Goal: Task Accomplishment & Management: Manage account settings

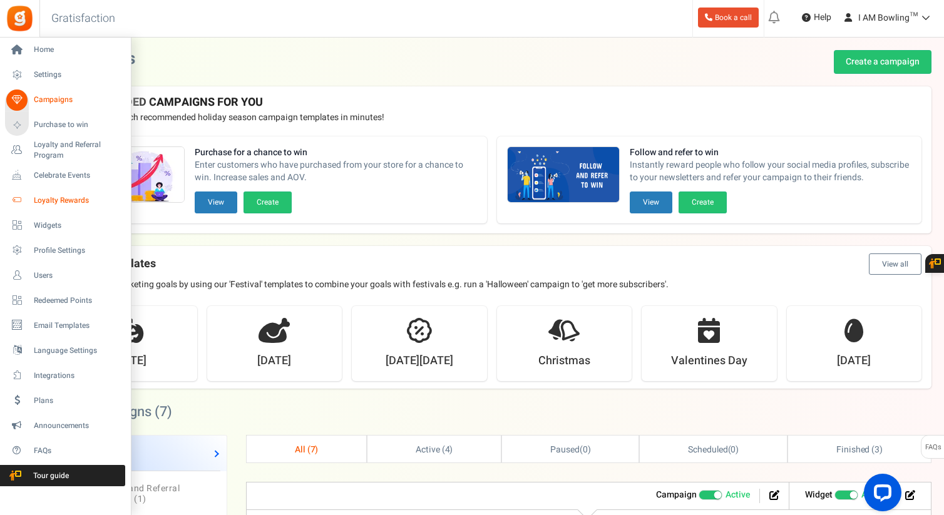
click at [81, 200] on span "Loyalty Rewards" at bounding box center [78, 200] width 88 height 11
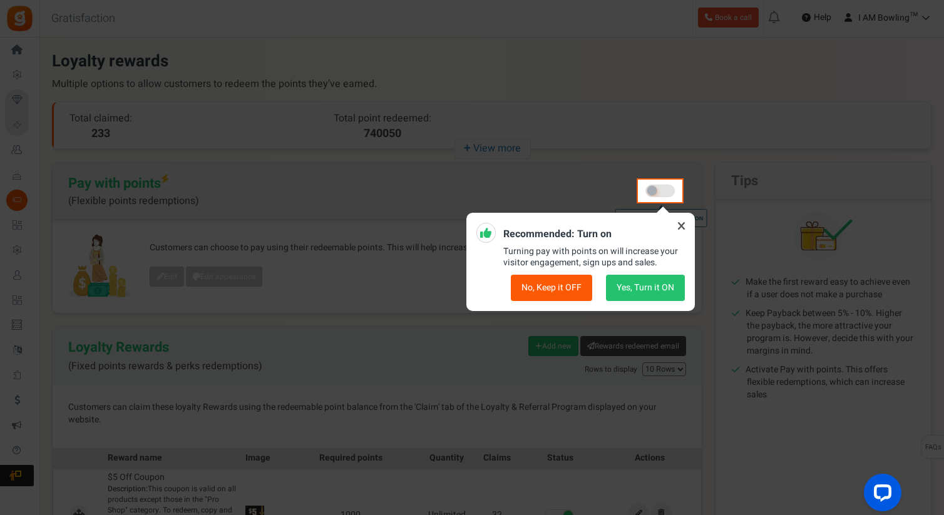
click at [680, 225] on icon at bounding box center [682, 226] width 20 height 20
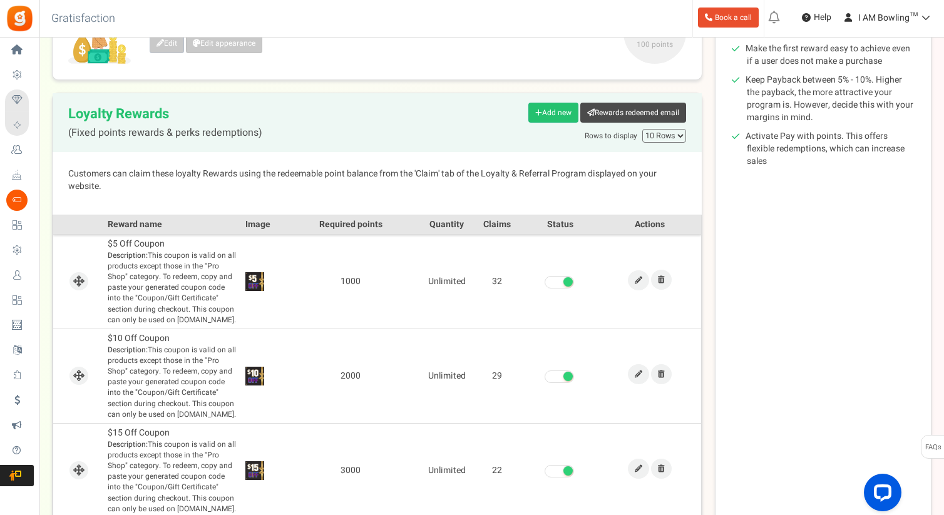
scroll to position [271, 0]
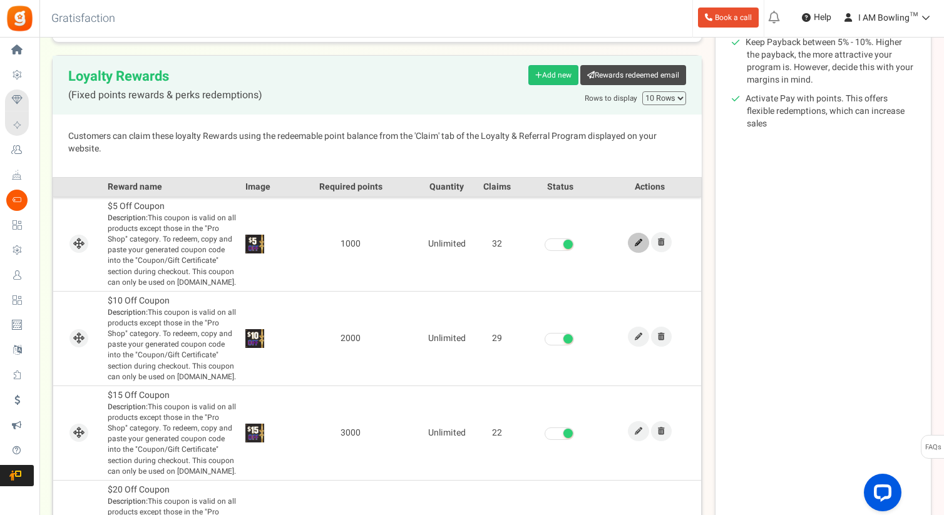
click at [632, 247] on link at bounding box center [638, 243] width 21 height 20
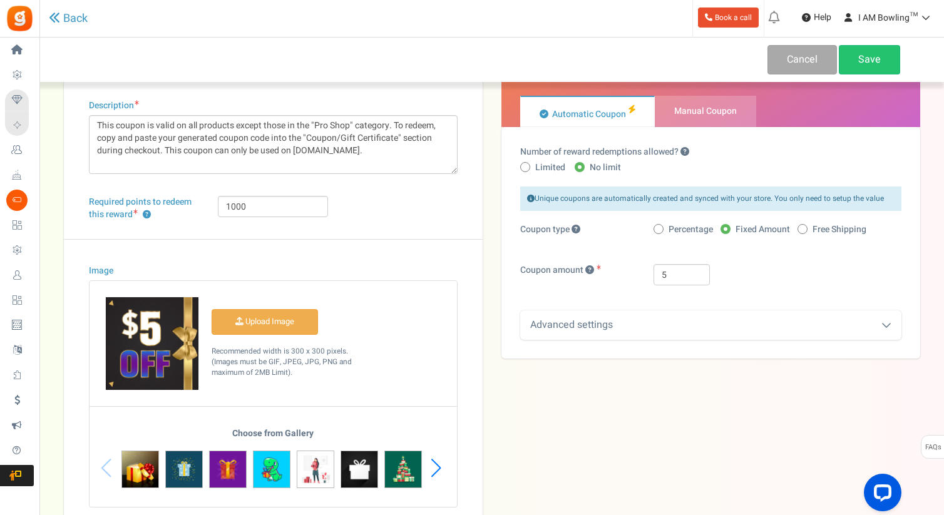
scroll to position [66, 0]
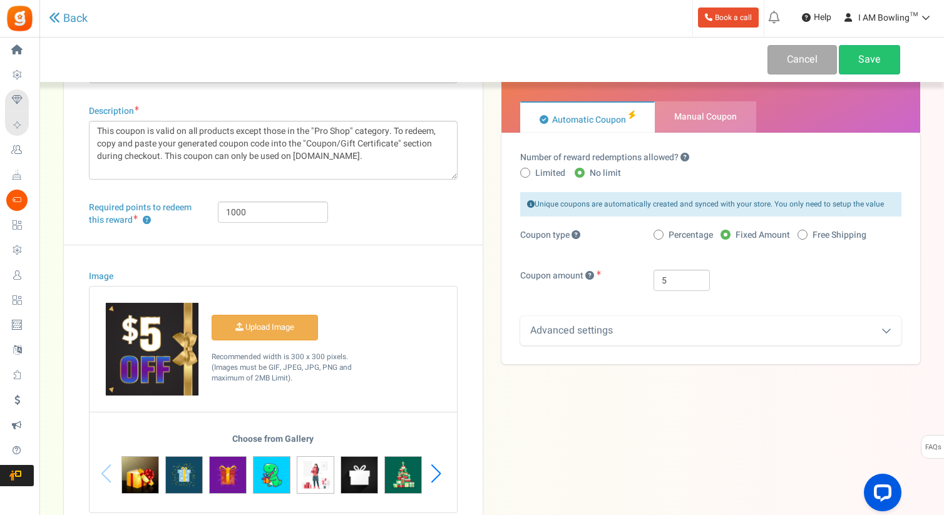
click at [583, 330] on div "Advanced settings" at bounding box center [710, 330] width 381 height 29
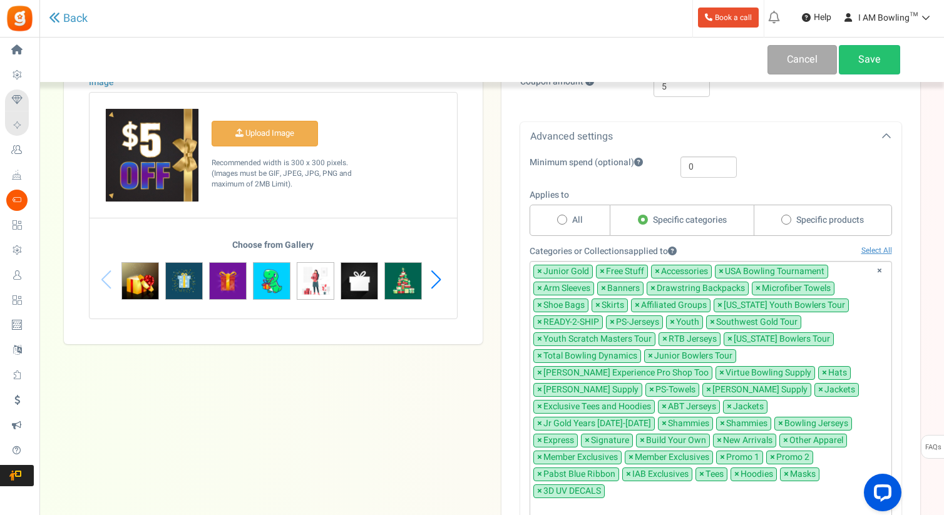
scroll to position [295, 0]
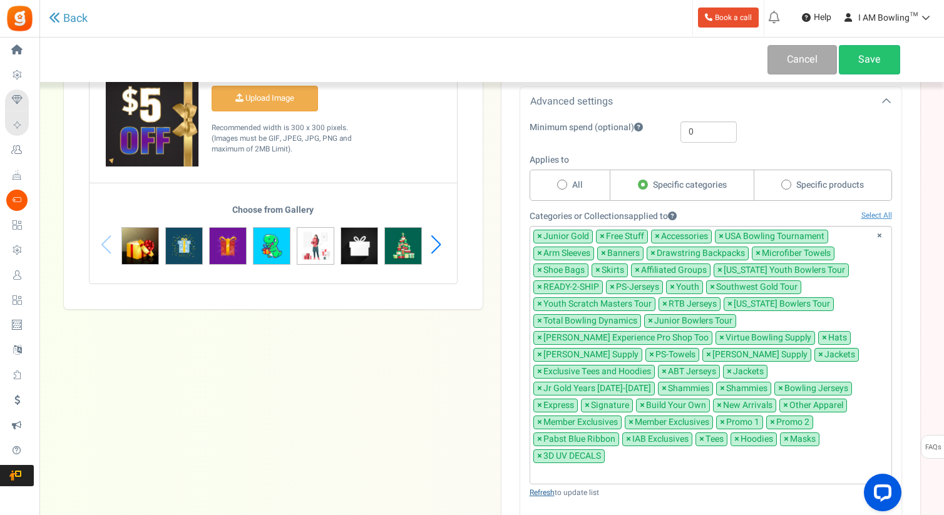
click at [552, 487] on link "Refresh" at bounding box center [542, 492] width 25 height 11
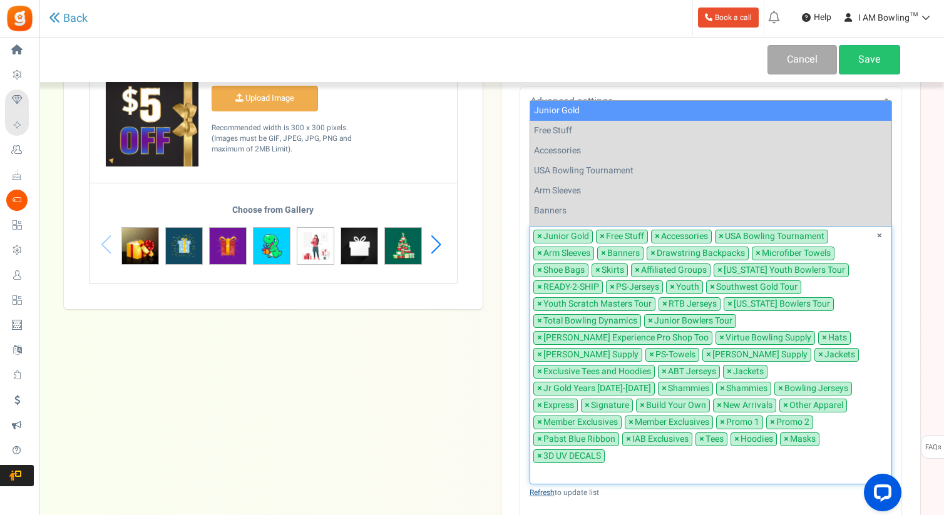
click at [545, 487] on link "Refresh" at bounding box center [542, 492] width 25 height 11
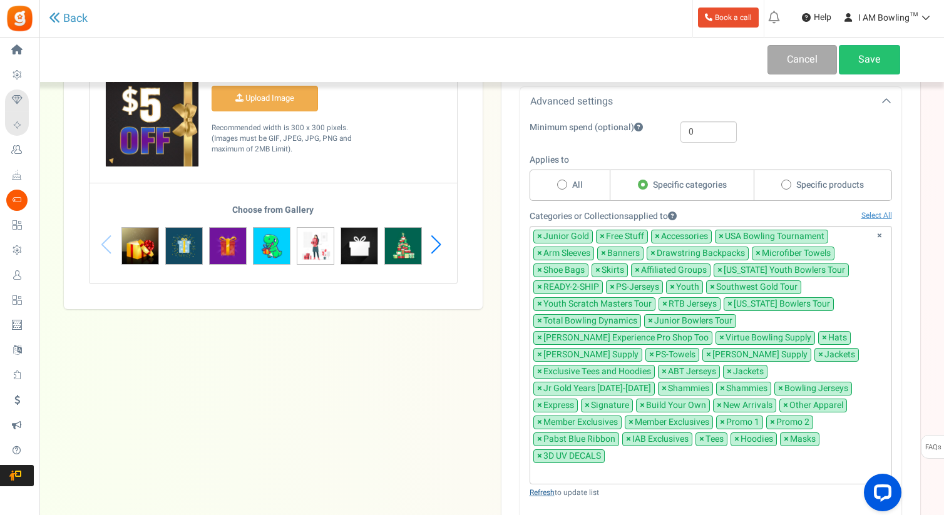
click at [545, 487] on link "Refresh" at bounding box center [542, 492] width 25 height 11
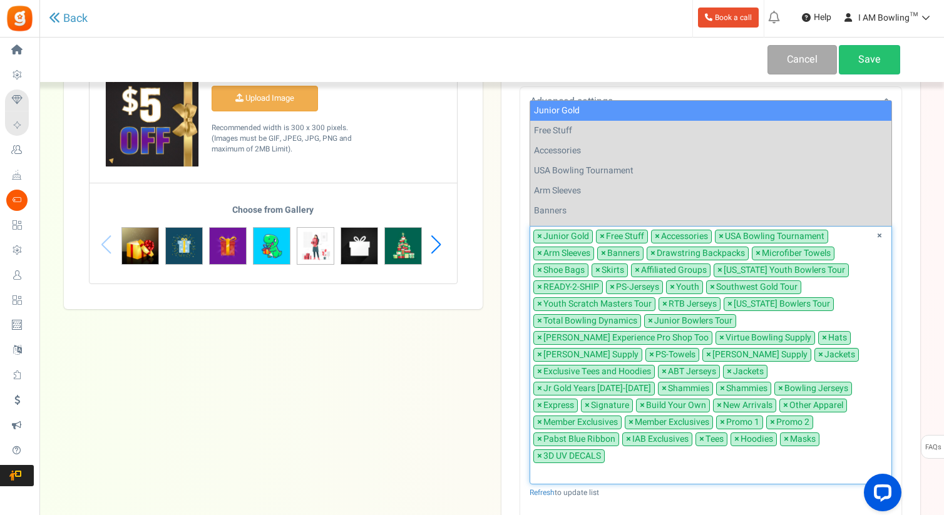
click at [869, 275] on ul "× × Junior Gold × Free Stuff × Accessories × [GEOGRAPHIC_DATA] Bowling Tourname…" at bounding box center [710, 354] width 361 height 254
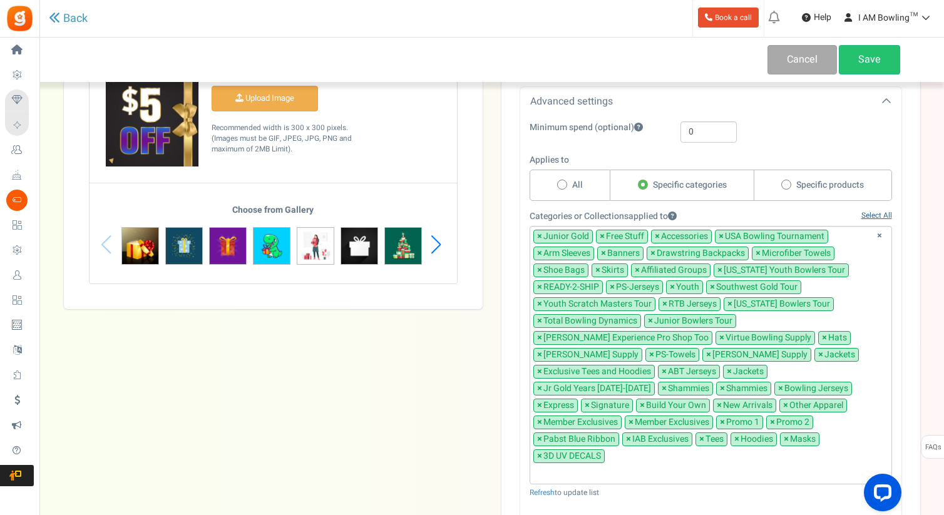
click at [871, 215] on link "Select All" at bounding box center [876, 215] width 31 height 11
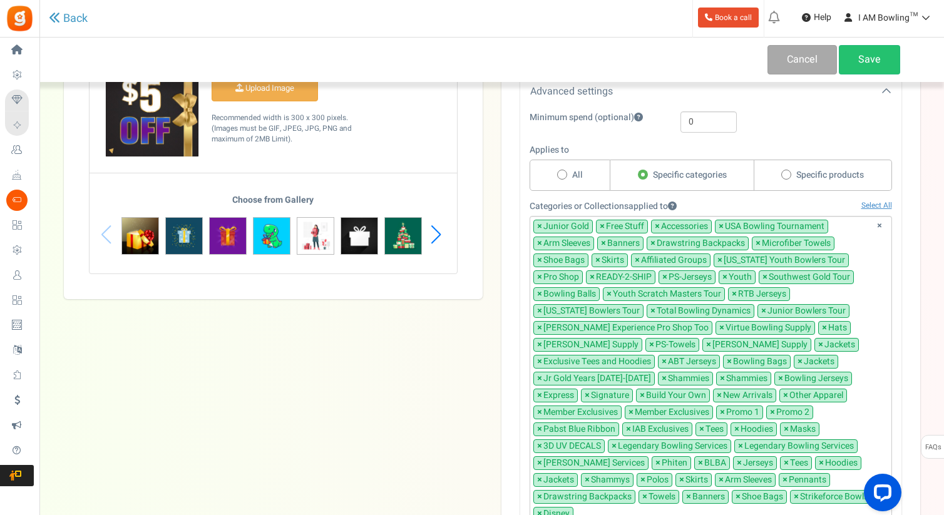
scroll to position [310, 0]
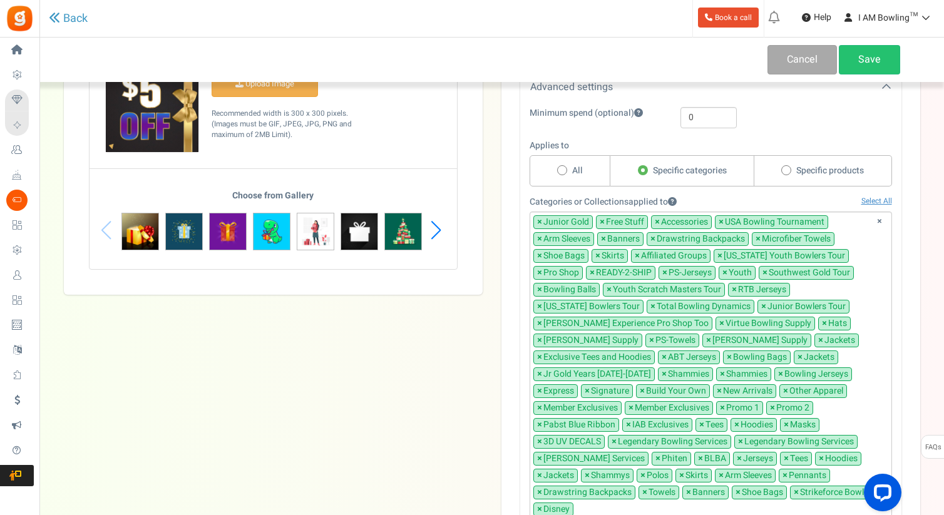
click at [539, 274] on span "×" at bounding box center [539, 273] width 5 height 13
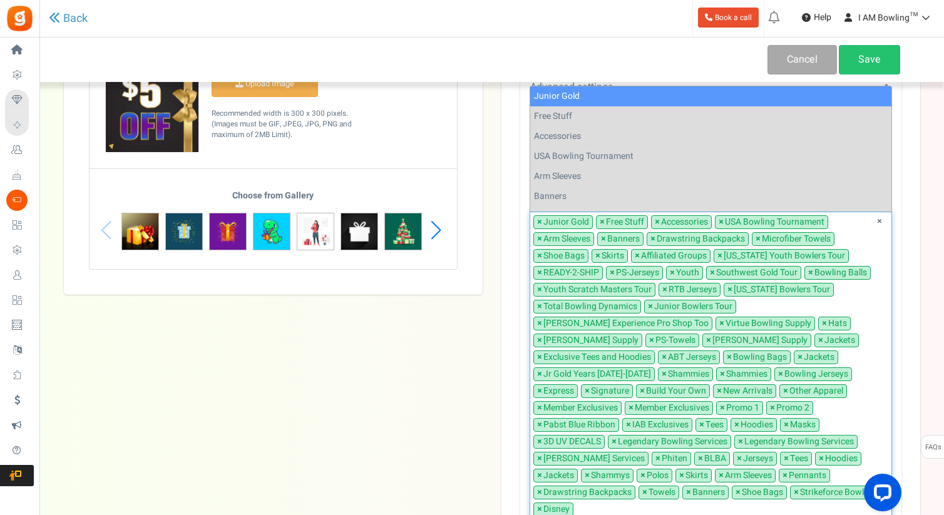
scroll to position [311, 0]
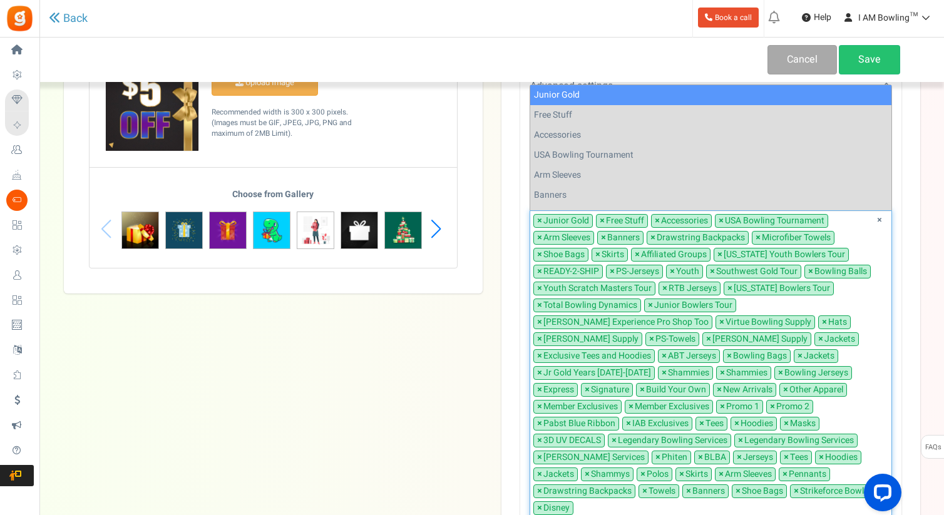
click at [809, 270] on span "×" at bounding box center [810, 271] width 5 height 13
click at [727, 358] on span "×" at bounding box center [729, 356] width 5 height 13
click at [796, 485] on span "×" at bounding box center [796, 491] width 5 height 13
click at [655, 451] on span "×" at bounding box center [657, 457] width 5 height 13
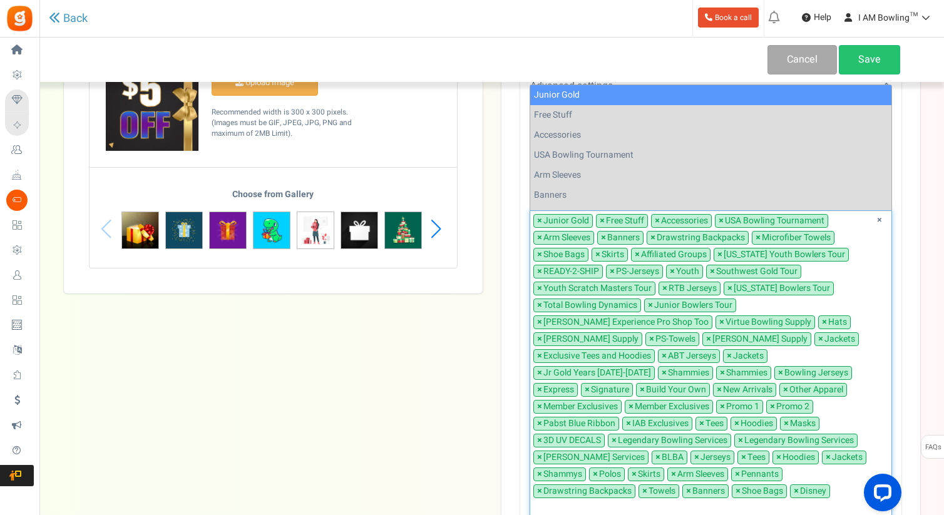
click at [542, 417] on span "×" at bounding box center [539, 423] width 5 height 13
click at [794, 485] on span "×" at bounding box center [796, 491] width 5 height 13
click at [398, 400] on div "Title ? $5 Off Coupon Description This coupon is valid on all products except t…" at bounding box center [491, 211] width 875 height 869
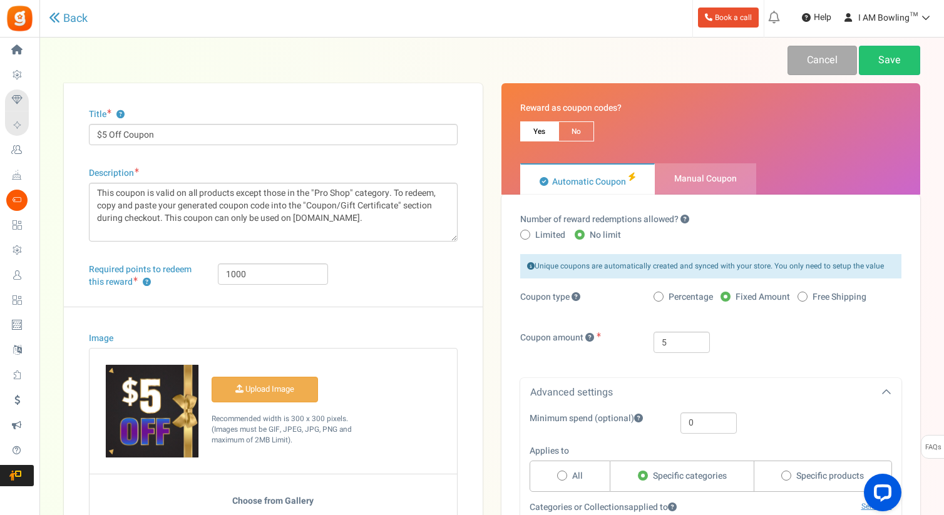
scroll to position [0, 0]
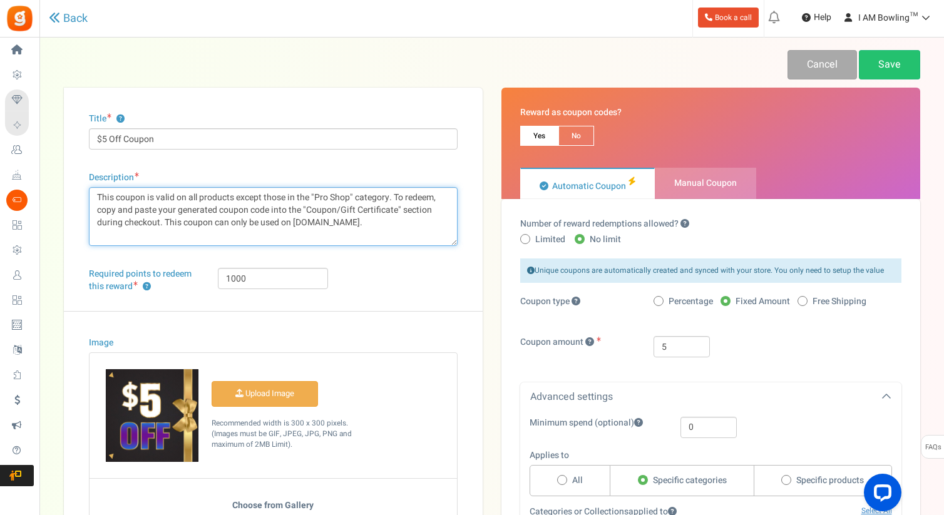
click at [356, 195] on textarea "This coupon is valid on all products except those in the "Pro Shop" category. T…" at bounding box center [273, 216] width 369 height 59
click at [165, 211] on textarea "This coupon is valid on all products except those in the "Pro Shop" category. T…" at bounding box center [273, 216] width 369 height 59
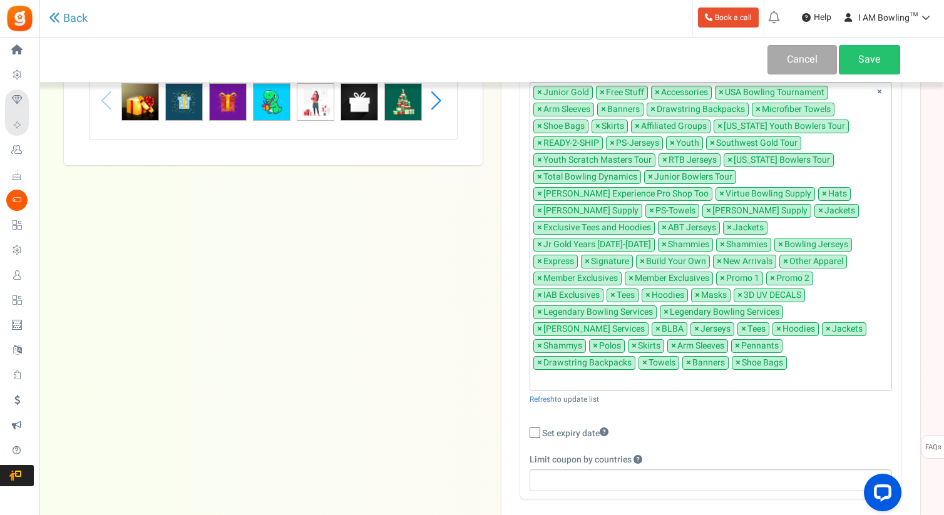
scroll to position [399, 0]
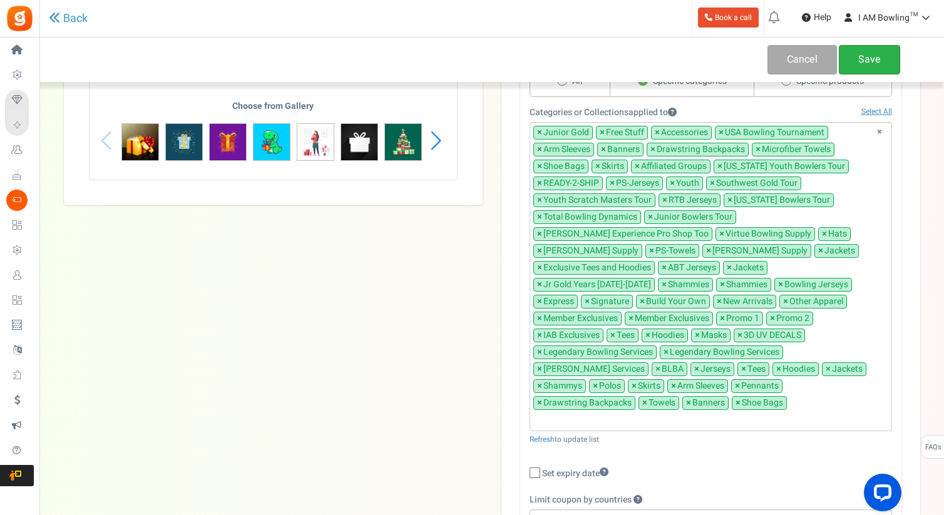
type textarea "This coupon is valid on all products except those in the "Pro Shop" and "Strike…"
click at [866, 55] on link "Save" at bounding box center [869, 59] width 61 height 29
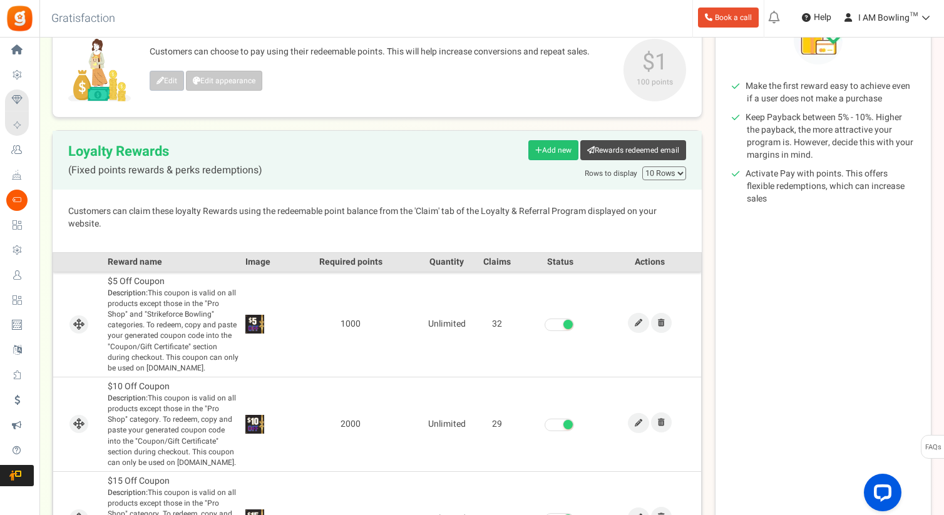
scroll to position [254, 0]
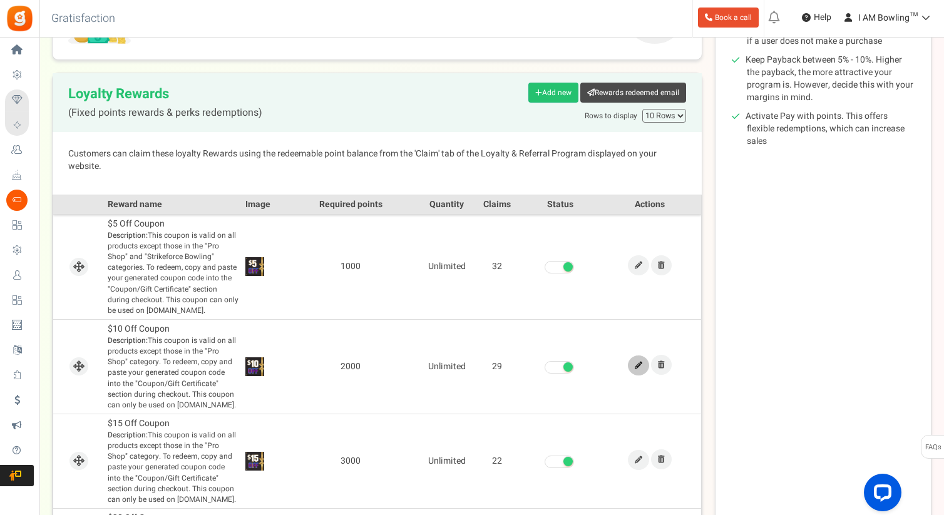
click at [636, 371] on link at bounding box center [638, 366] width 21 height 20
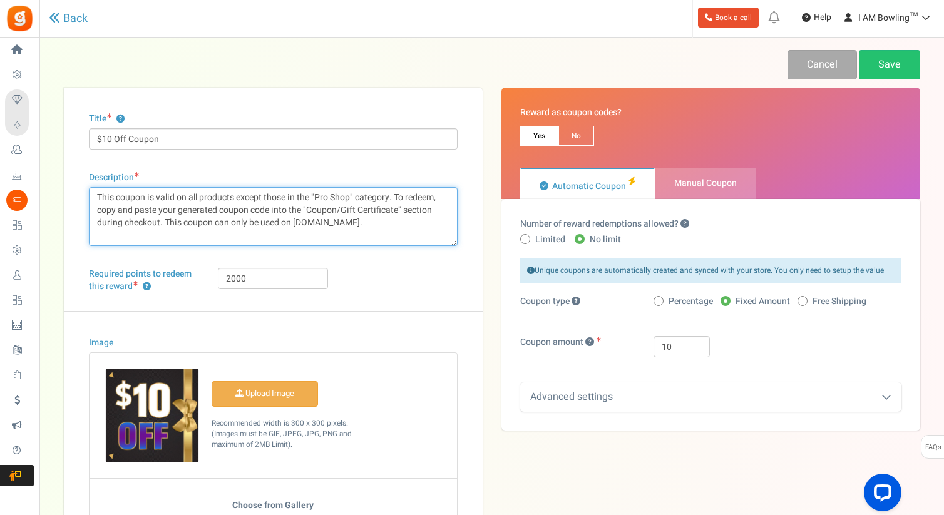
click at [354, 201] on textarea "This coupon is valid on all products except those in the "Pro Shop" category. T…" at bounding box center [273, 216] width 369 height 59
click at [167, 208] on textarea "This coupon is valid on all products except those in the "Pro Shop" category. T…" at bounding box center [273, 216] width 369 height 59
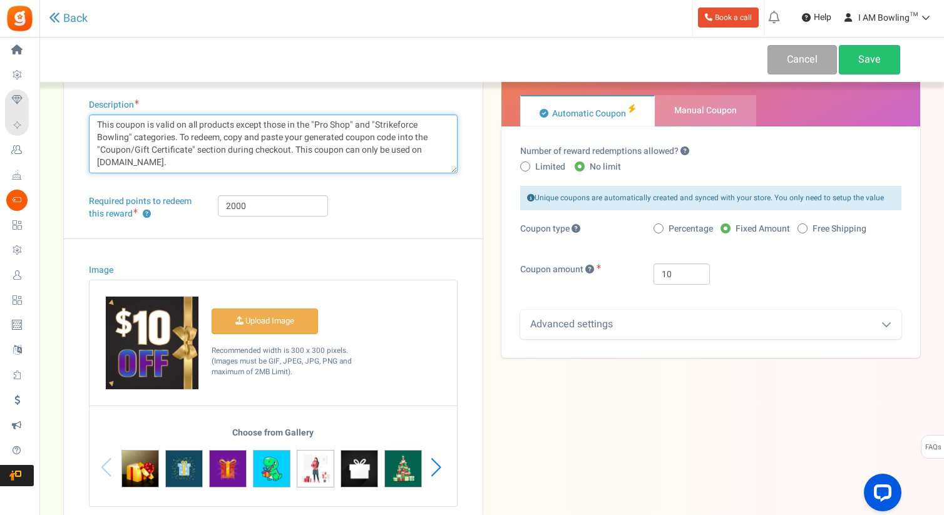
scroll to position [165, 0]
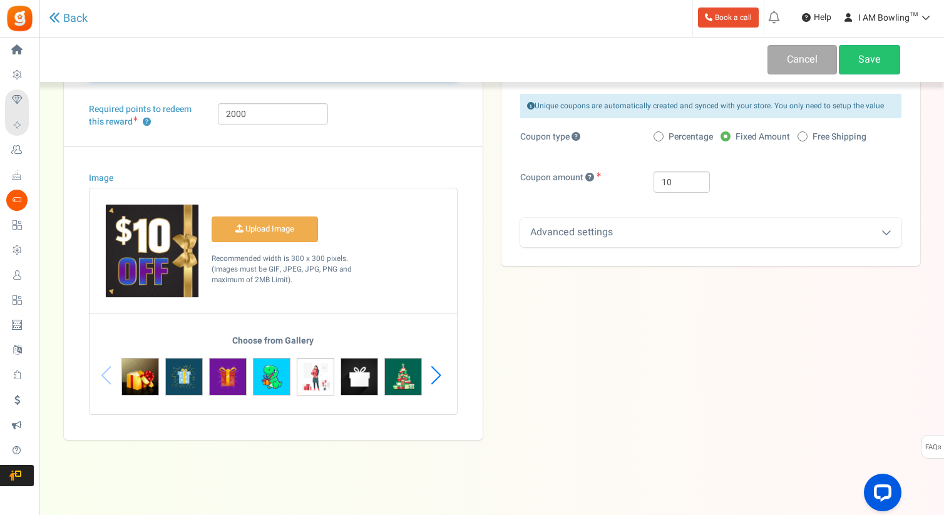
type textarea "This coupon is valid on all products except those in the "Pro Shop" and "Strike…"
click at [621, 233] on div "Advanced settings" at bounding box center [710, 232] width 381 height 29
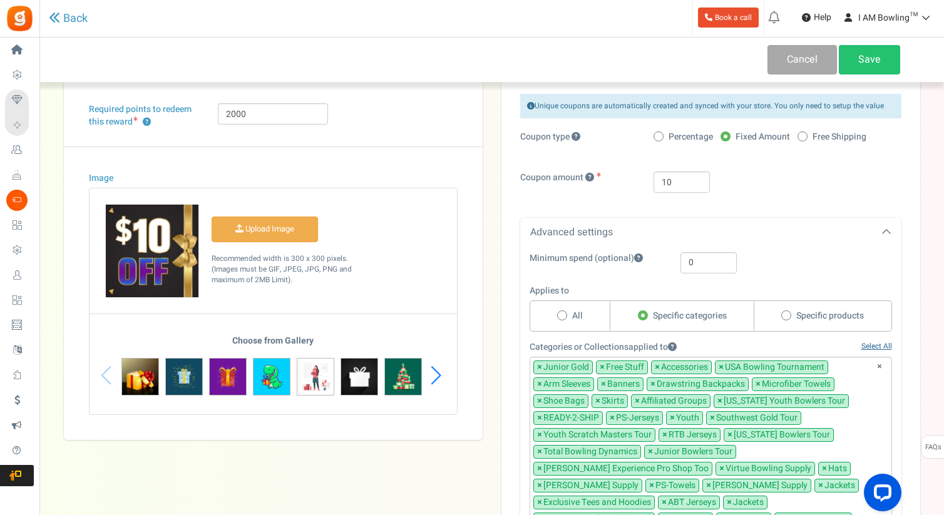
click at [868, 343] on link "Select All" at bounding box center [876, 346] width 31 height 11
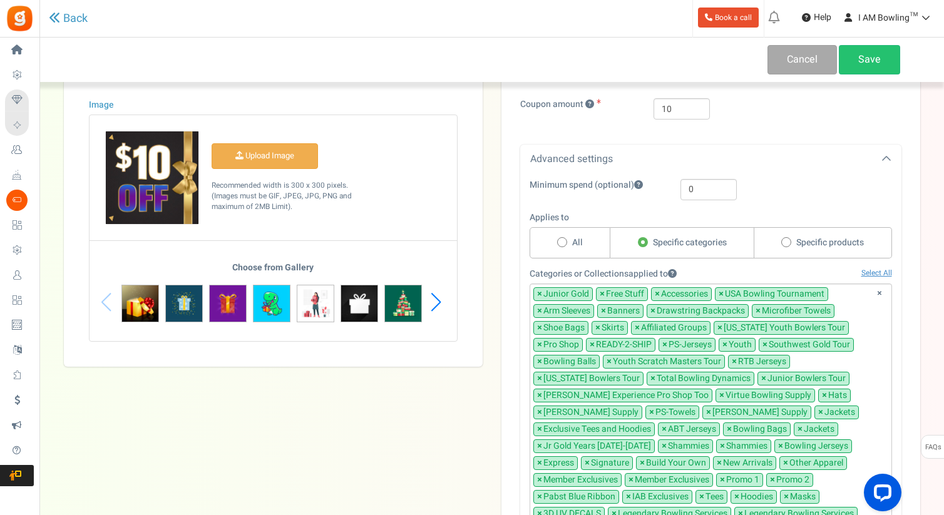
scroll to position [241, 0]
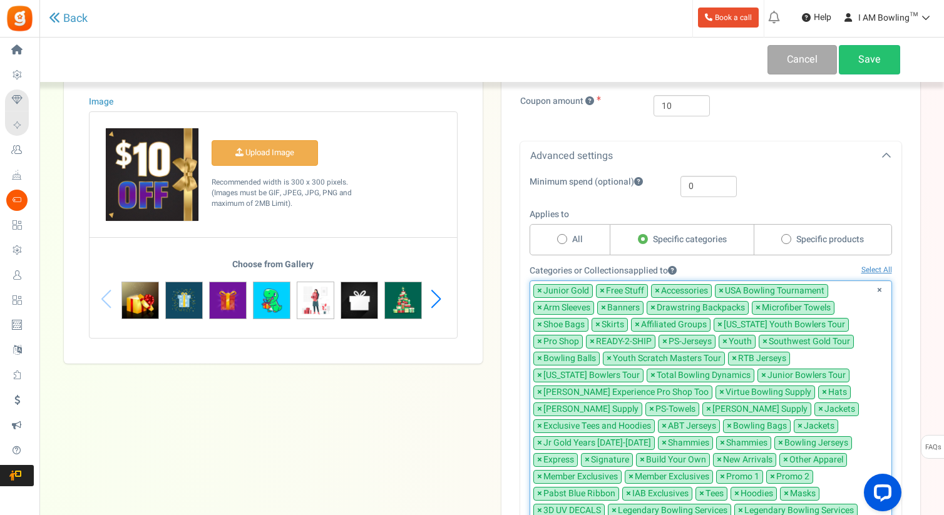
click at [539, 344] on span "×" at bounding box center [539, 341] width 5 height 13
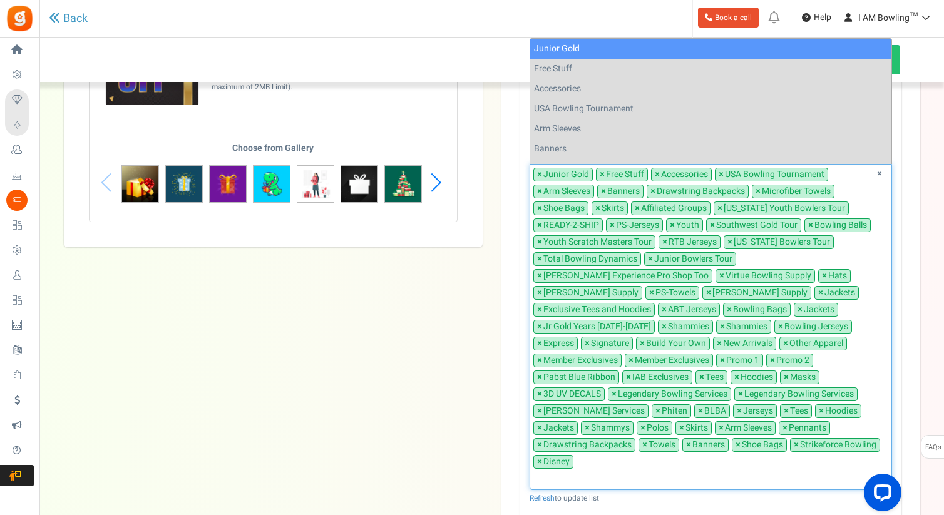
scroll to position [324, 0]
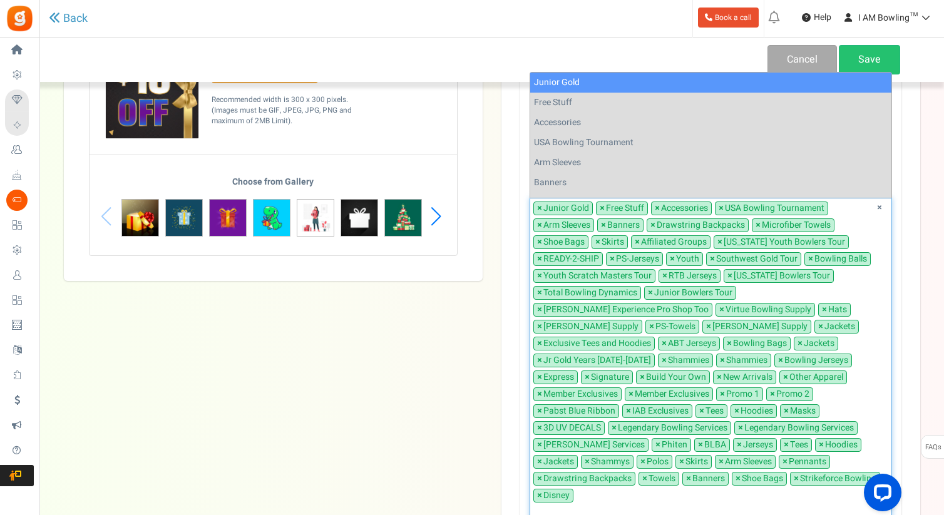
click at [808, 259] on span "×" at bounding box center [810, 259] width 5 height 13
click at [727, 342] on span "×" at bounding box center [729, 343] width 5 height 13
click at [542, 405] on span "×" at bounding box center [539, 411] width 5 height 13
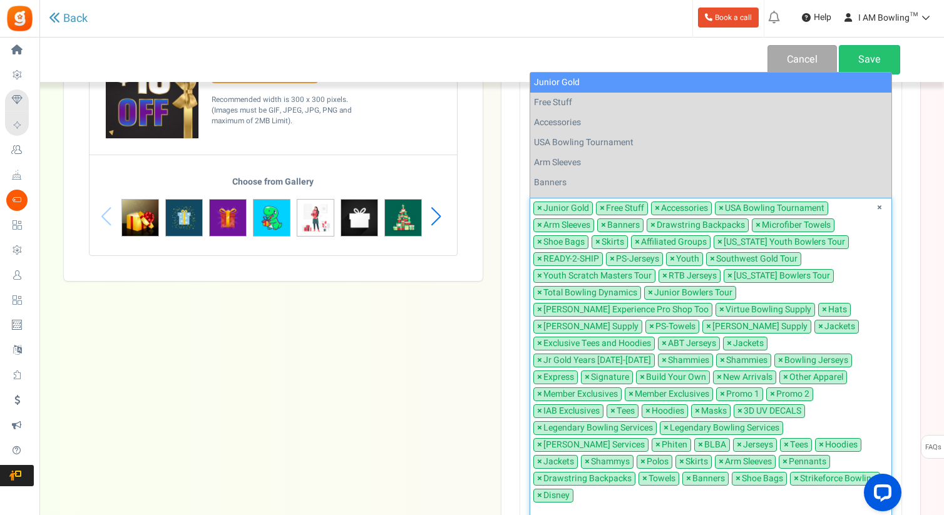
click at [655, 439] on span "×" at bounding box center [657, 445] width 5 height 13
click at [794, 473] on span "×" at bounding box center [796, 479] width 5 height 13
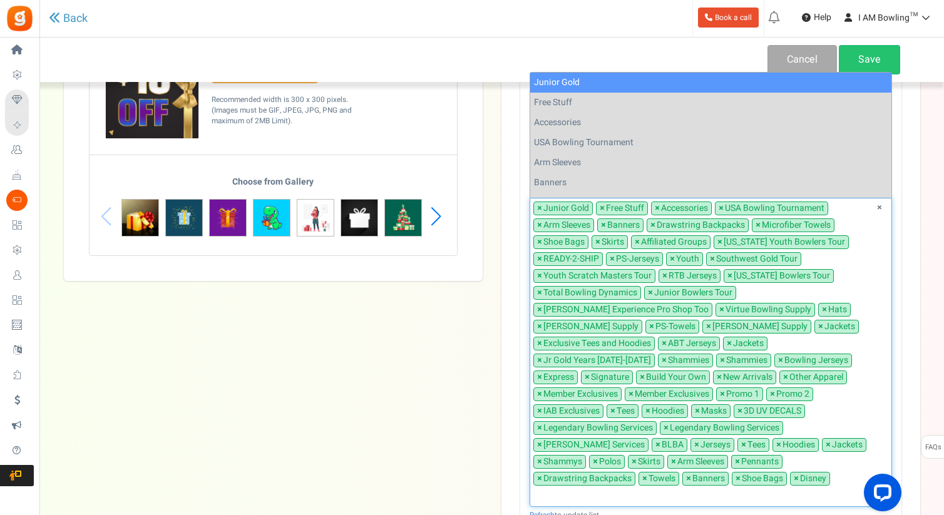
click at [794, 473] on span "×" at bounding box center [796, 479] width 5 height 13
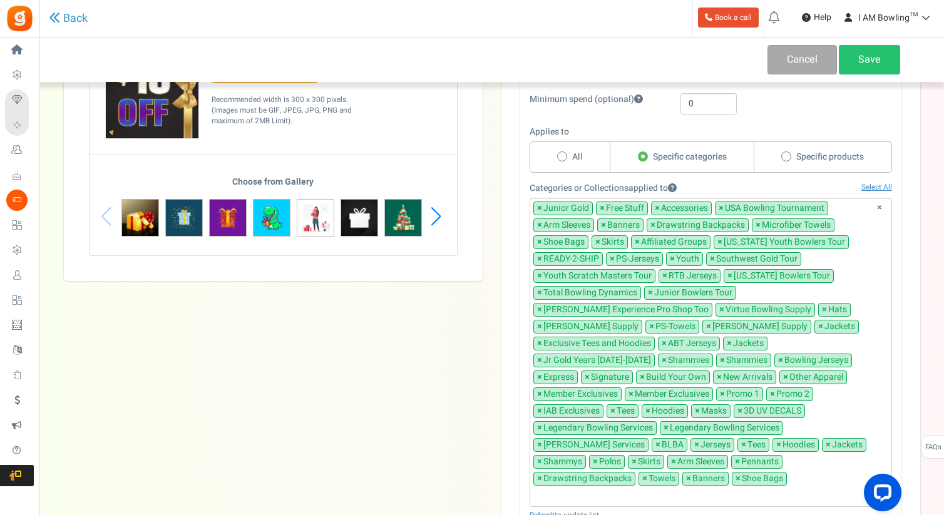
click at [474, 388] on div "Title ? $10 Off Coupon Description This coupon is valid on all products except …" at bounding box center [491, 198] width 875 height 869
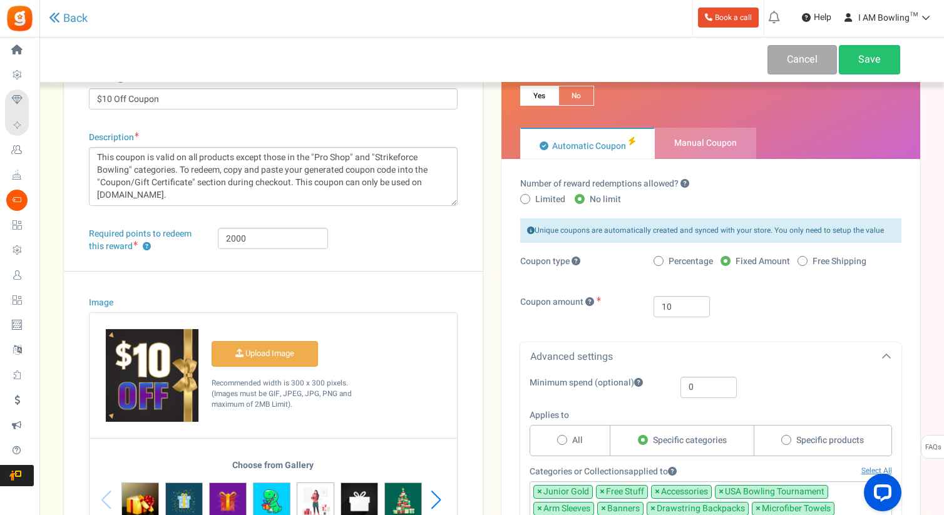
scroll to position [0, 0]
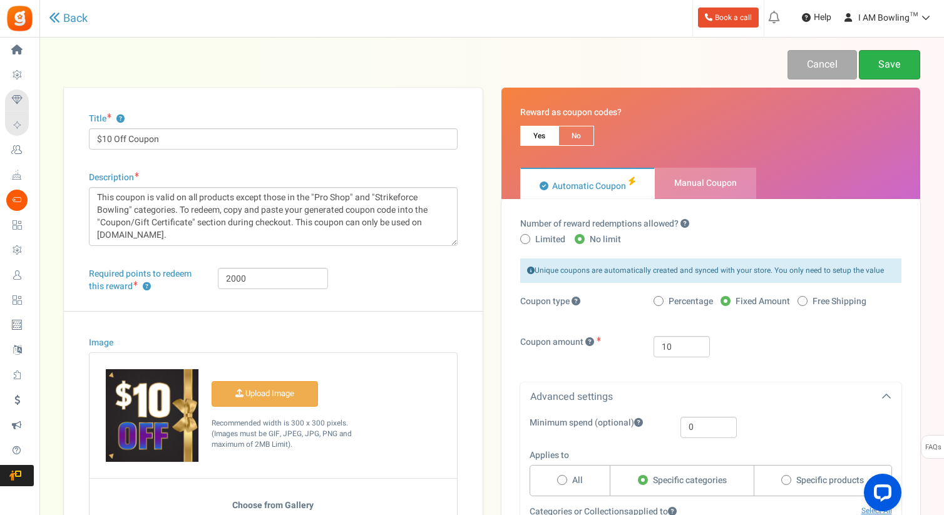
click at [885, 64] on link "Save" at bounding box center [889, 64] width 61 height 29
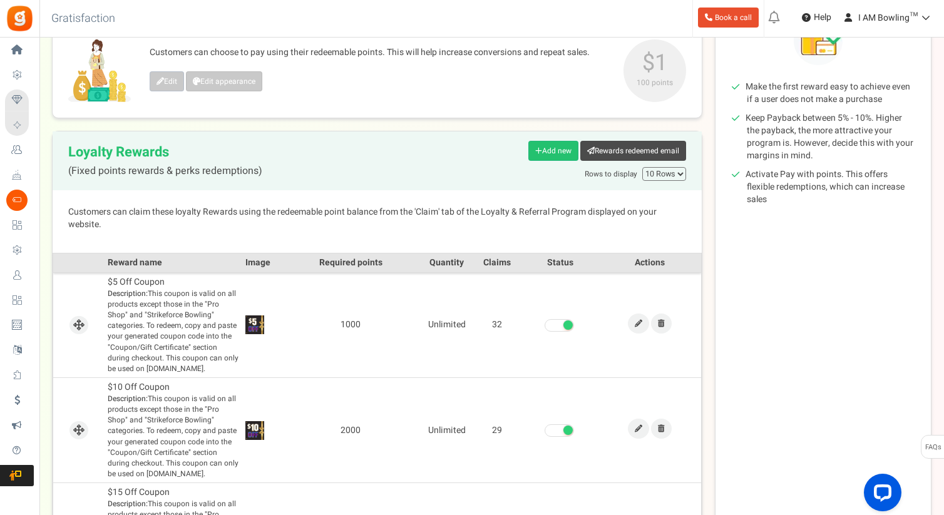
scroll to position [325, 0]
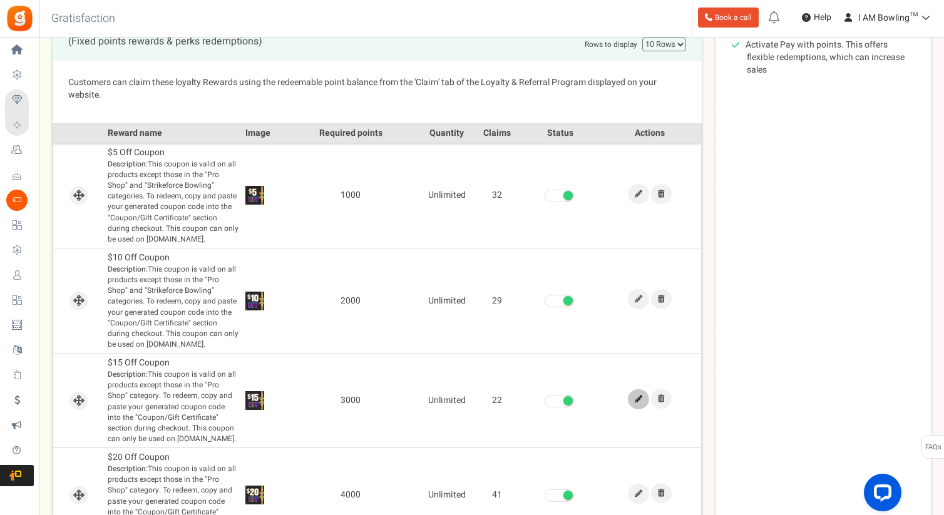
click at [636, 399] on icon at bounding box center [639, 400] width 8 height 8
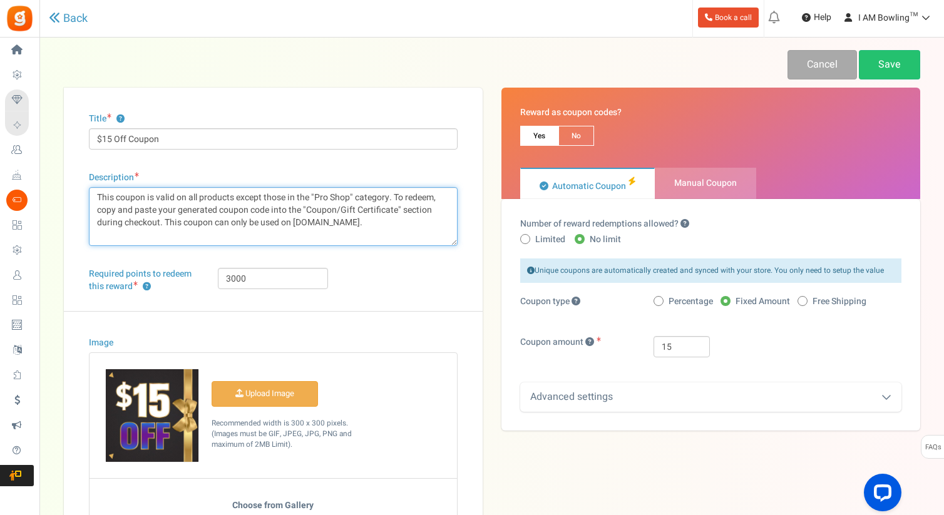
click at [352, 199] on textarea "This coupon is valid on all products except those in the "Pro Shop" category. T…" at bounding box center [273, 216] width 369 height 59
click at [166, 213] on textarea "This coupon is valid on all products except those in the "Pro Shop" category. T…" at bounding box center [273, 216] width 369 height 59
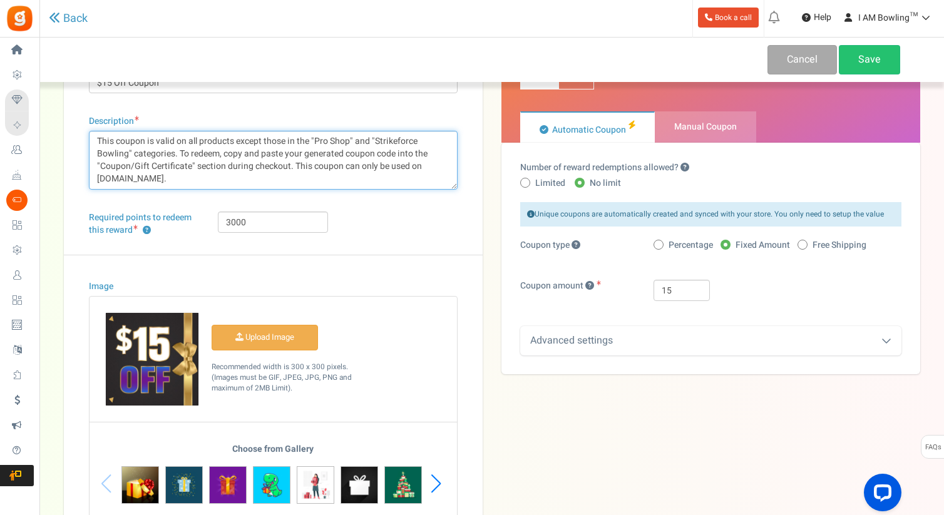
scroll to position [61, 0]
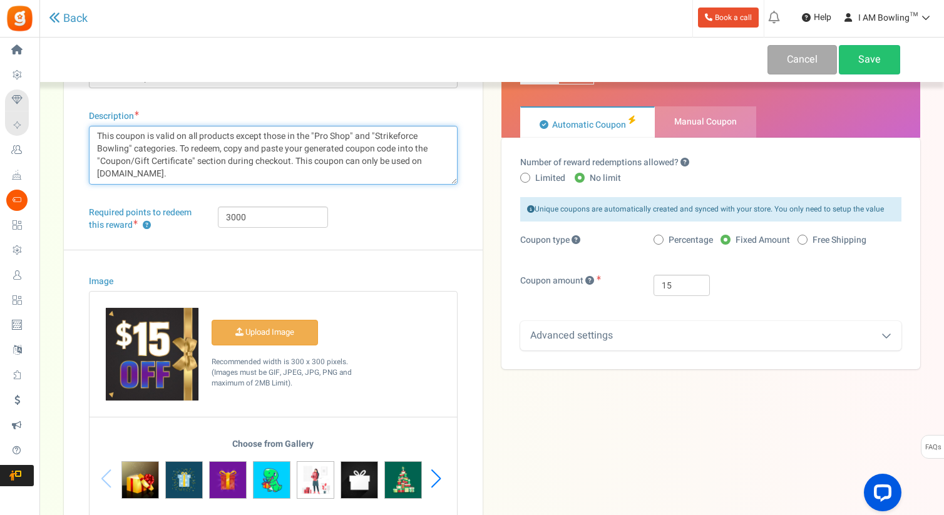
type textarea "This coupon is valid on all products except those in the "Pro Shop" and "Strike…"
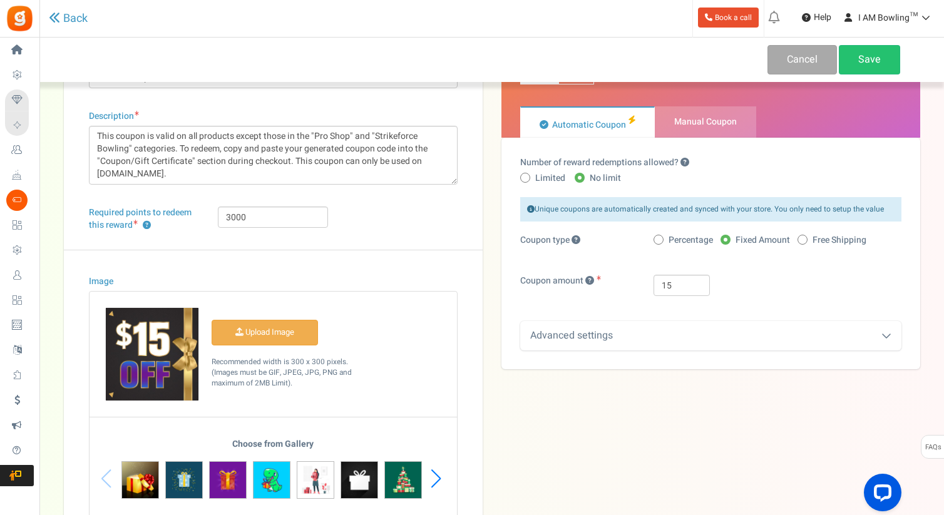
click at [716, 342] on div "Advanced settings" at bounding box center [710, 335] width 381 height 29
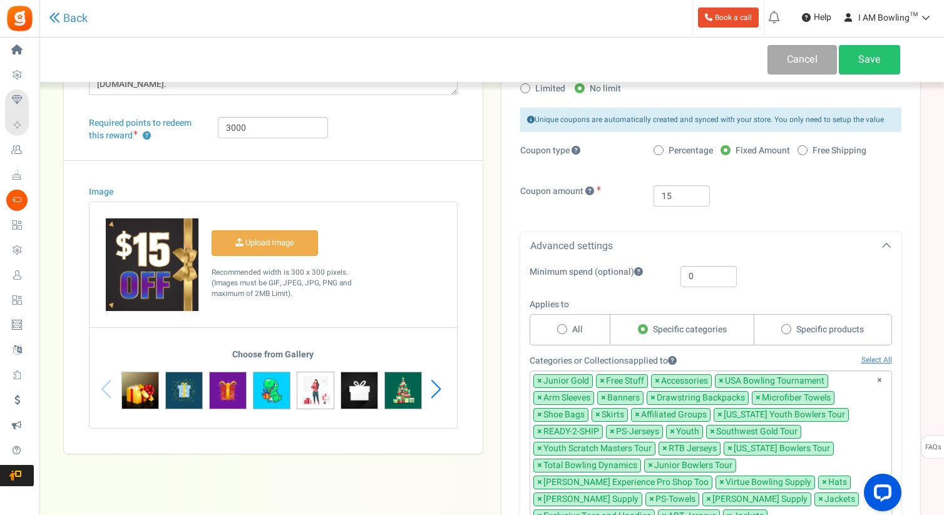
scroll to position [166, 0]
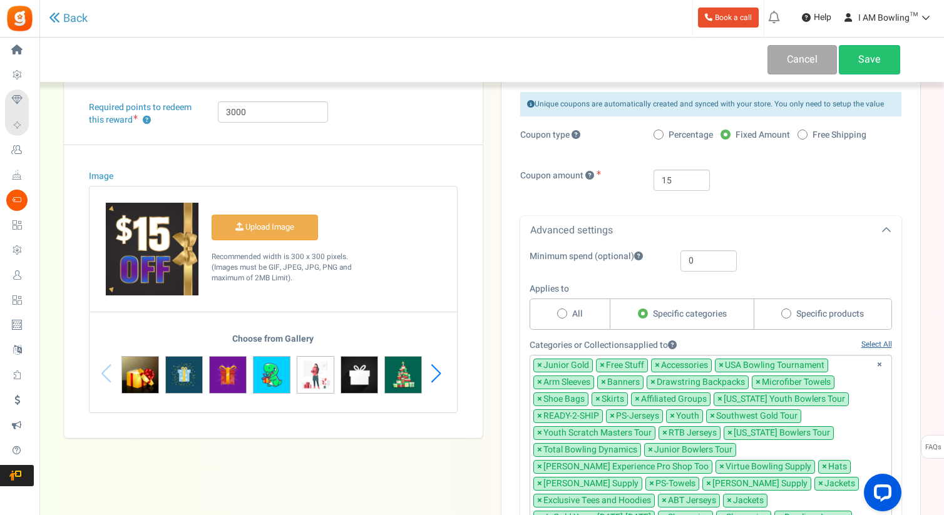
click at [876, 344] on link "Select All" at bounding box center [876, 344] width 31 height 11
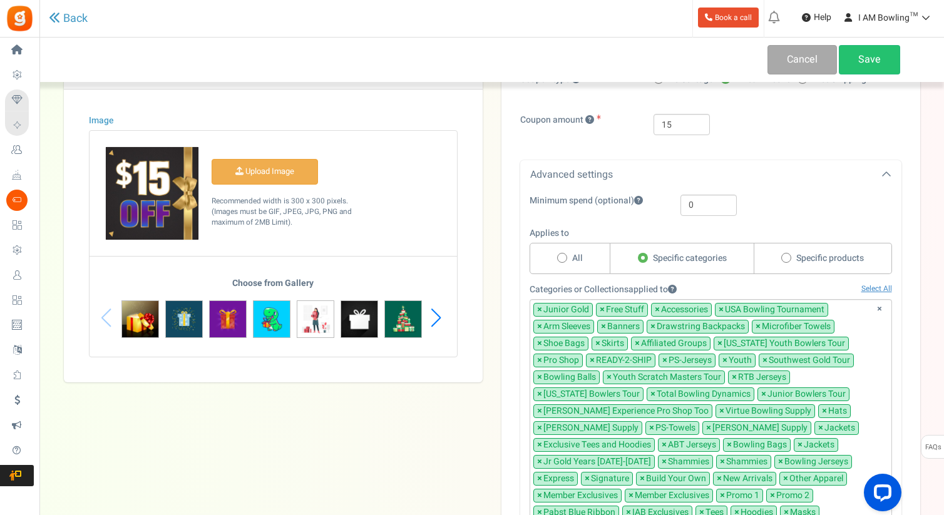
scroll to position [223, 0]
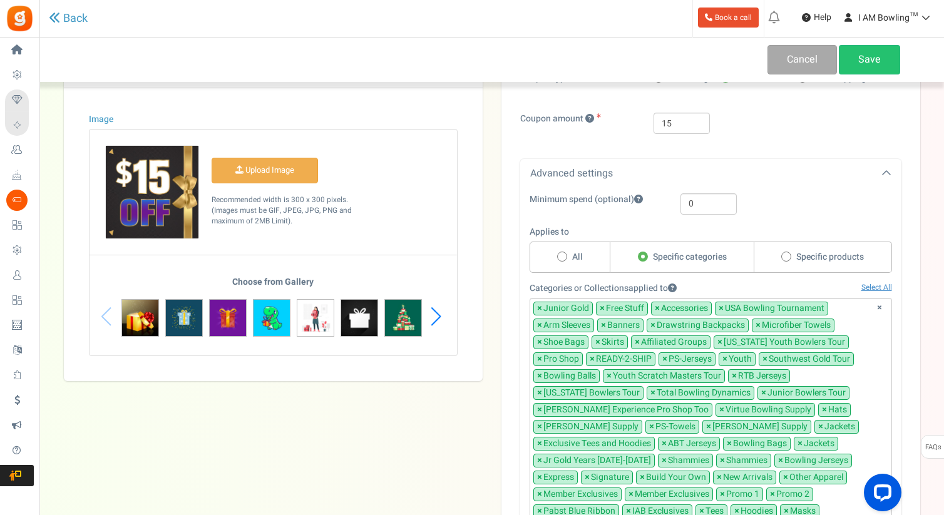
click at [538, 359] on span "×" at bounding box center [539, 359] width 5 height 13
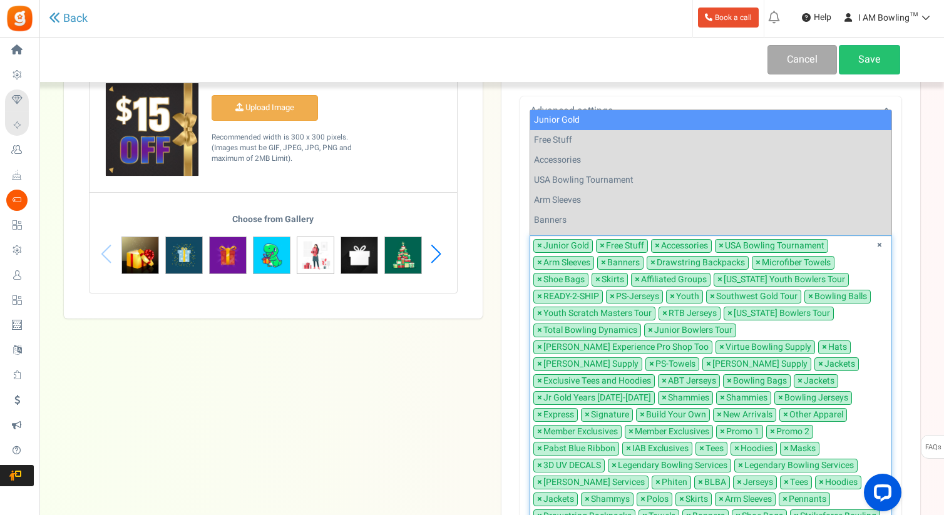
scroll to position [196, 0]
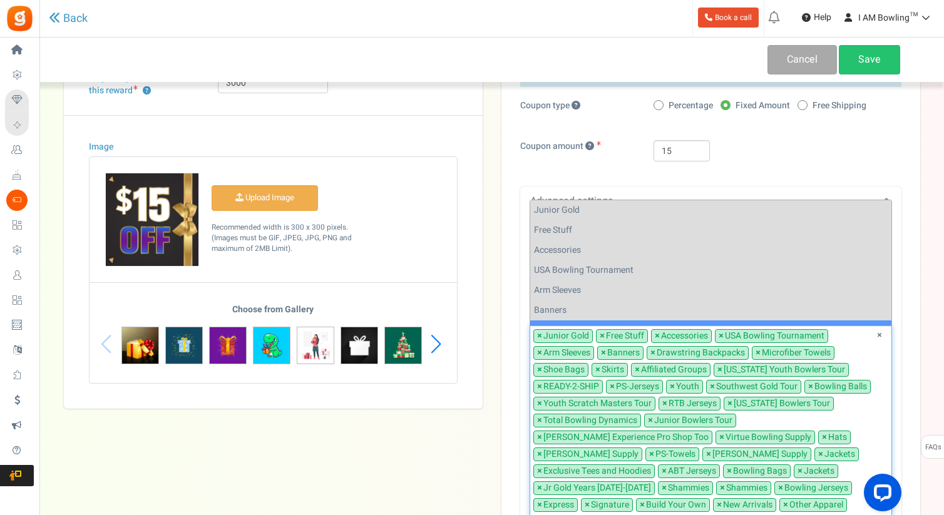
click at [810, 385] on span "×" at bounding box center [810, 387] width 5 height 13
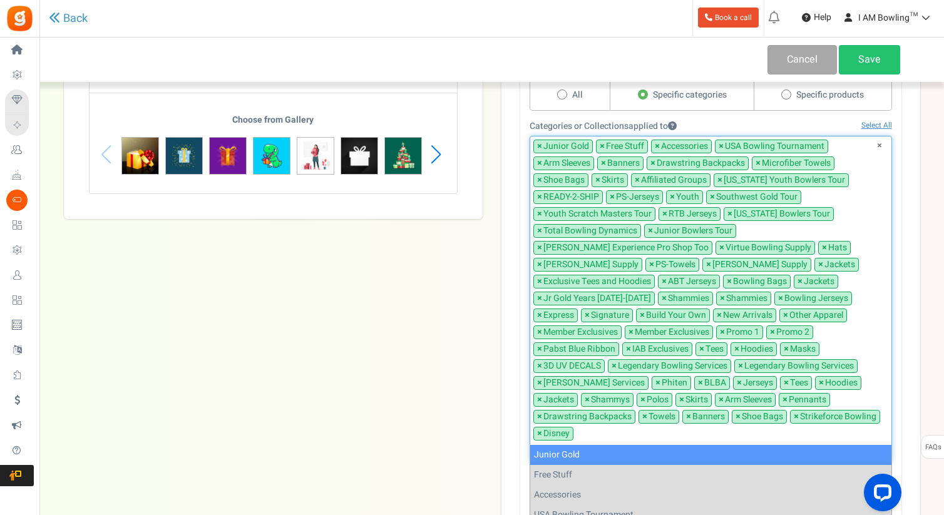
scroll to position [383, 0]
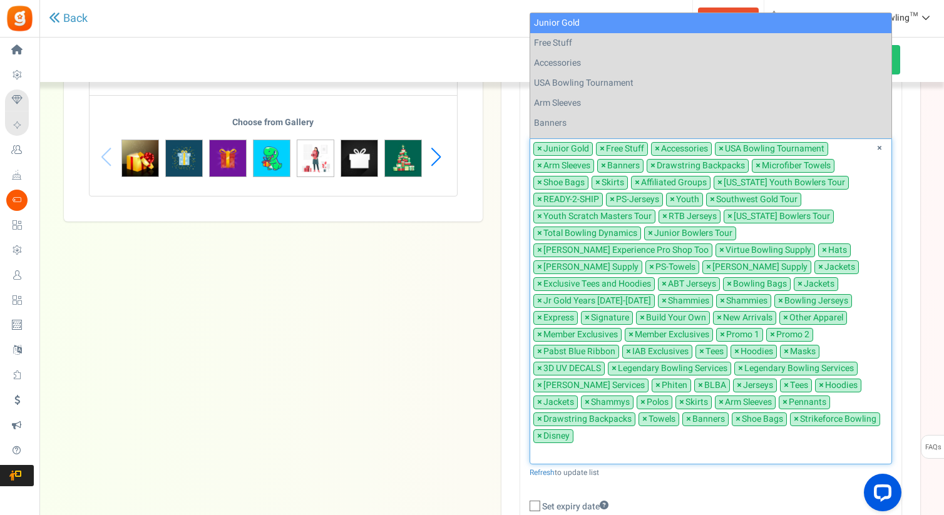
click at [727, 283] on span "×" at bounding box center [729, 284] width 5 height 13
click at [542, 346] on span "×" at bounding box center [539, 352] width 5 height 13
click at [655, 379] on span "×" at bounding box center [657, 385] width 5 height 13
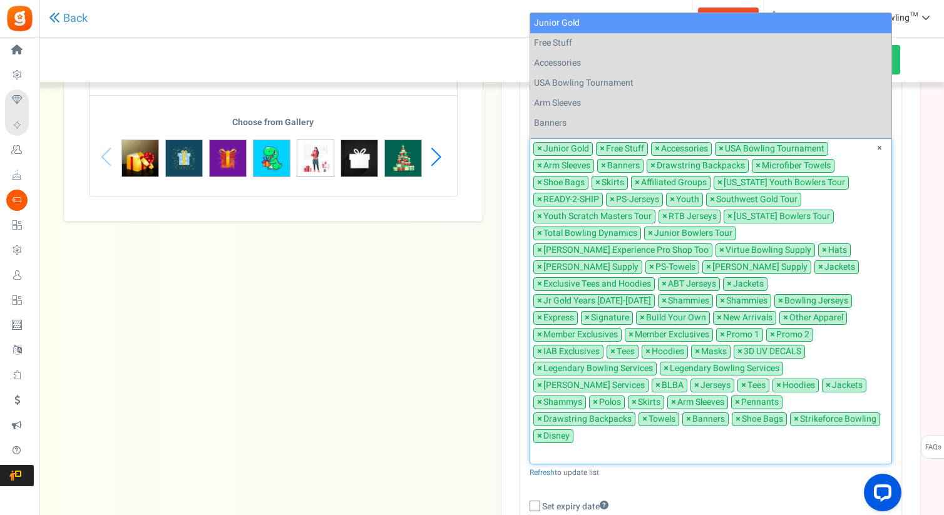
click at [794, 413] on span "×" at bounding box center [796, 419] width 5 height 13
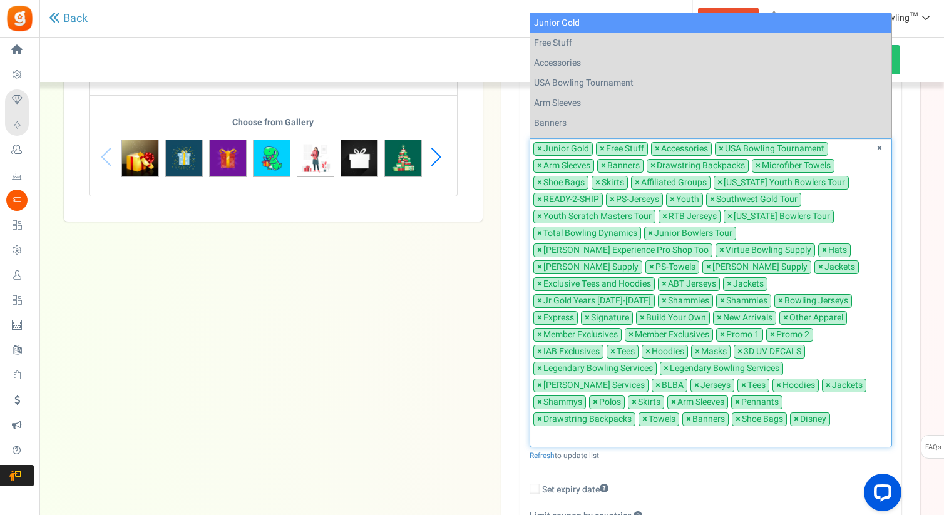
click at [794, 413] on span "×" at bounding box center [796, 419] width 5 height 13
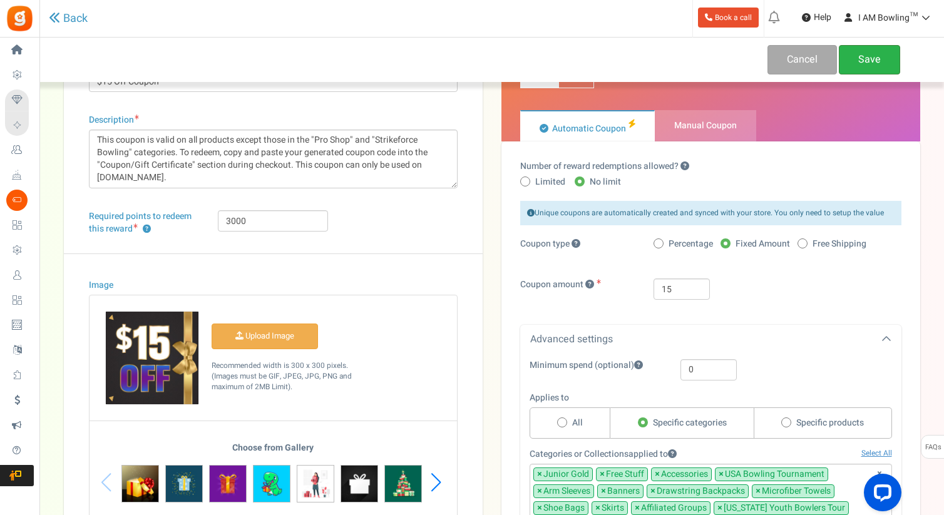
scroll to position [299, 0]
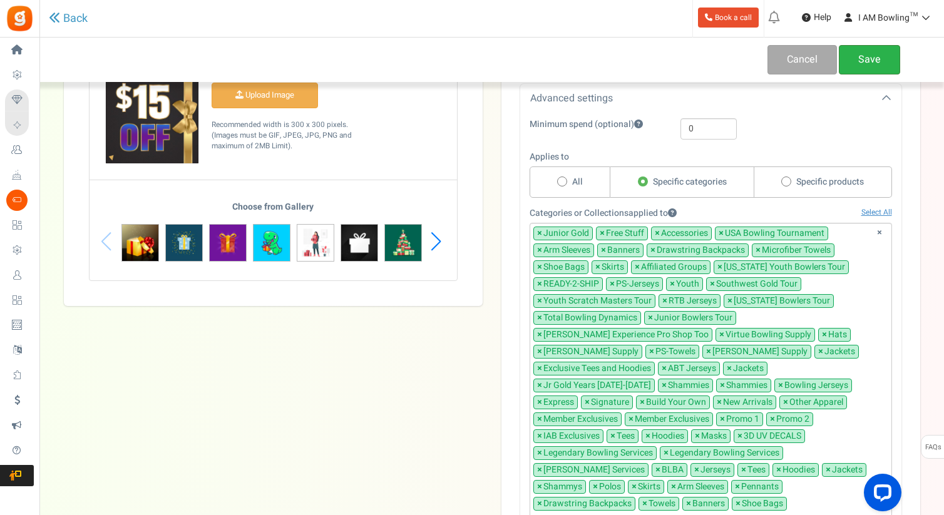
click at [858, 54] on link "Save" at bounding box center [869, 59] width 61 height 29
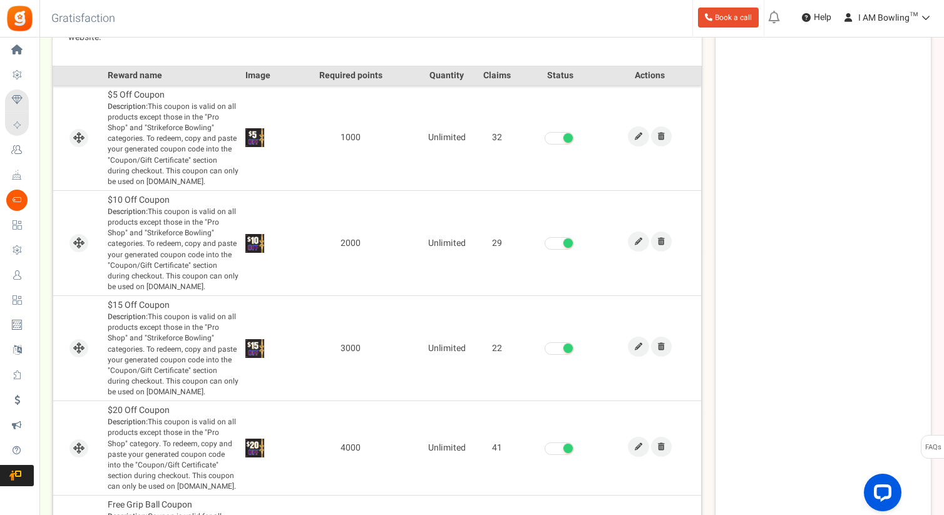
scroll to position [515, 0]
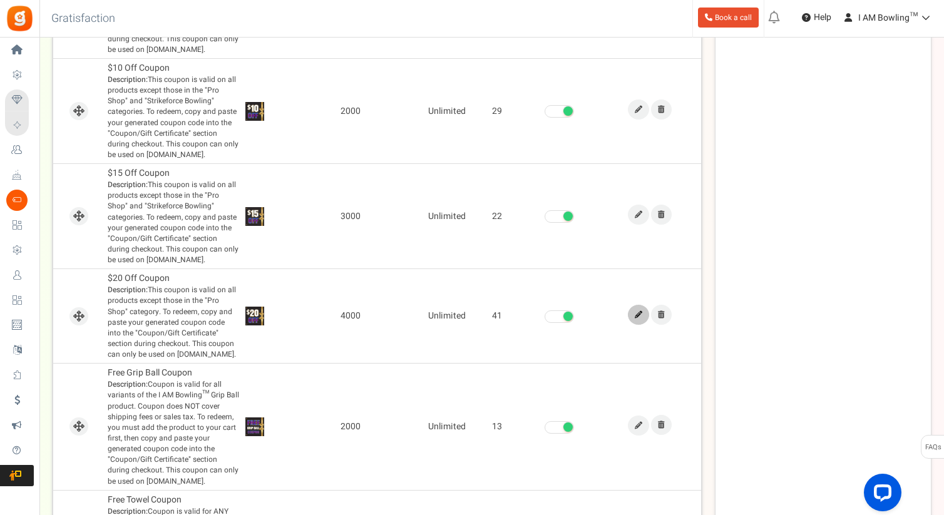
click at [635, 315] on icon at bounding box center [639, 315] width 8 height 8
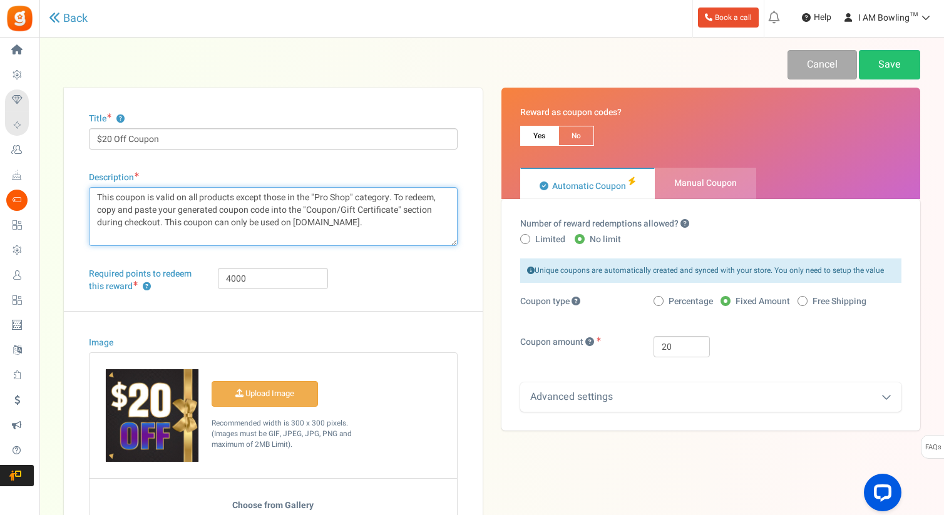
click at [357, 194] on textarea "This coupon is valid on all products except those in the "Pro Shop" category. T…" at bounding box center [273, 216] width 369 height 59
click at [167, 215] on textarea "This coupon is valid on all products except those in the "Pro Shop" category. T…" at bounding box center [273, 216] width 369 height 59
type textarea "This coupon is valid on all products except those in the "Pro Shop" and "Strike…"
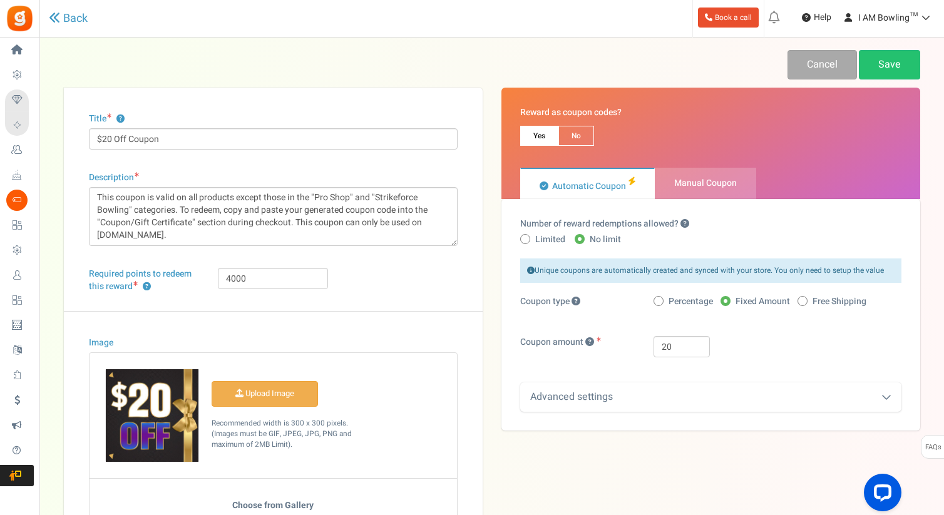
click at [576, 373] on div "Unique coupons are automatically created and synced with your store. You only n…" at bounding box center [710, 335] width 381 height 153
click at [582, 392] on div "Advanced settings" at bounding box center [710, 396] width 381 height 29
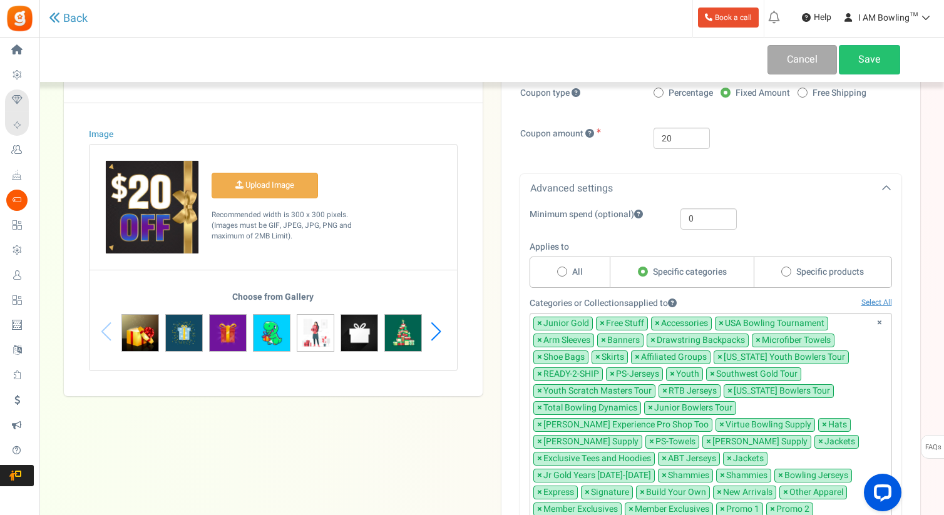
scroll to position [232, 0]
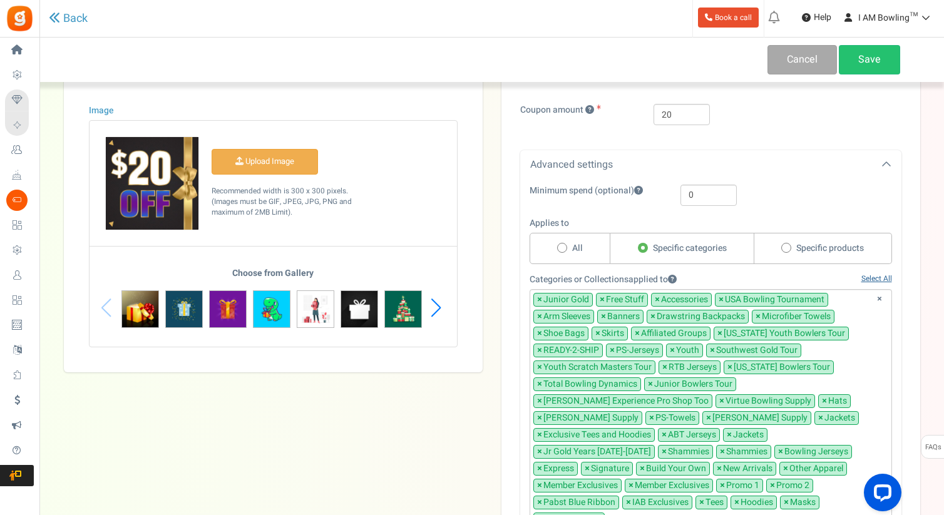
click at [874, 277] on link "Select All" at bounding box center [876, 279] width 31 height 11
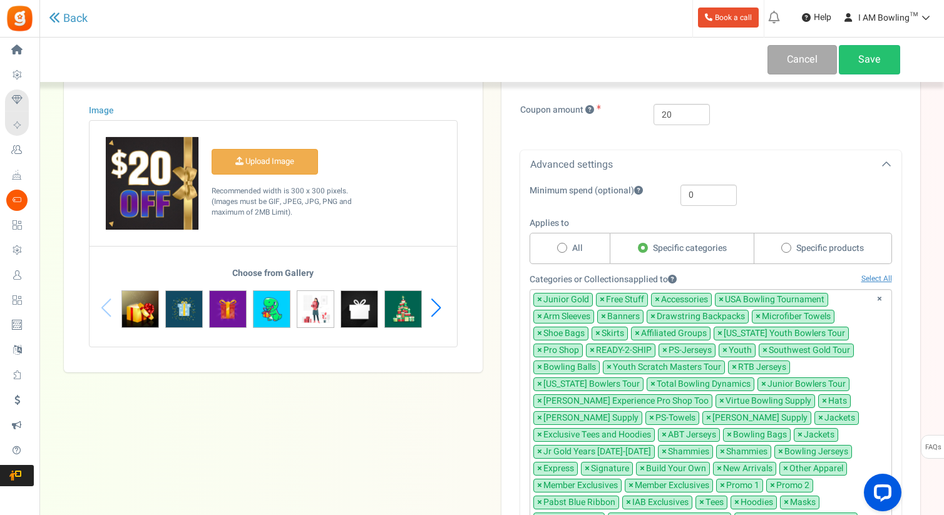
click at [539, 348] on span "×" at bounding box center [539, 350] width 5 height 13
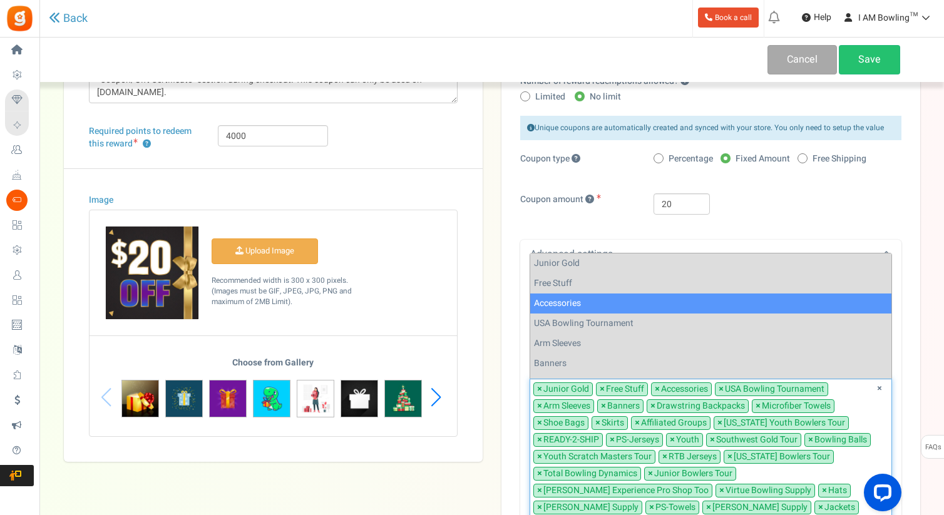
scroll to position [315, 0]
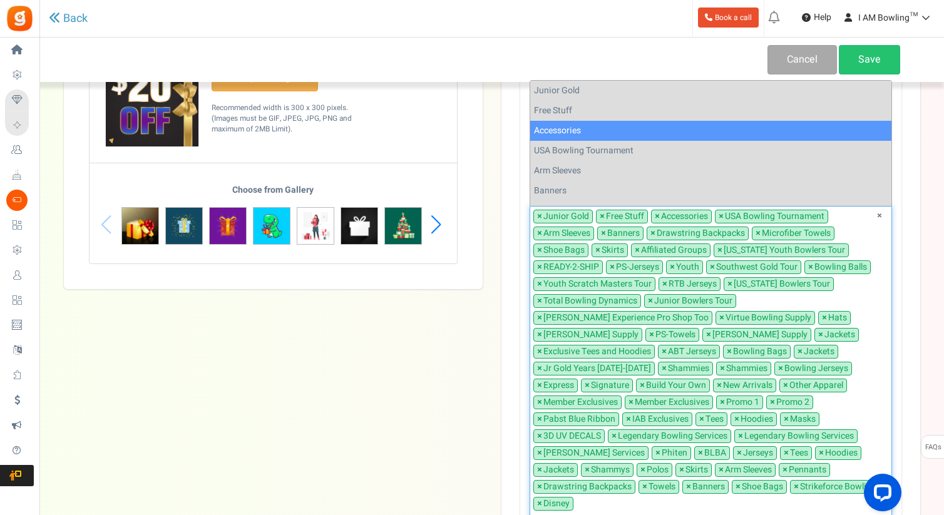
click at [836, 206] on div "Unique coupons are automatically created and synced with your store. You only n…" at bounding box center [710, 291] width 381 height 697
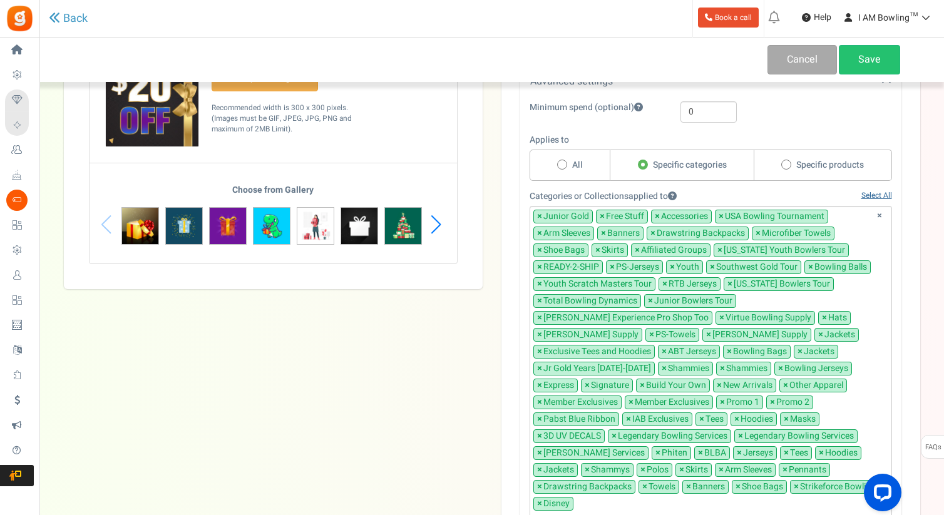
click at [876, 192] on link "Select All" at bounding box center [876, 195] width 31 height 11
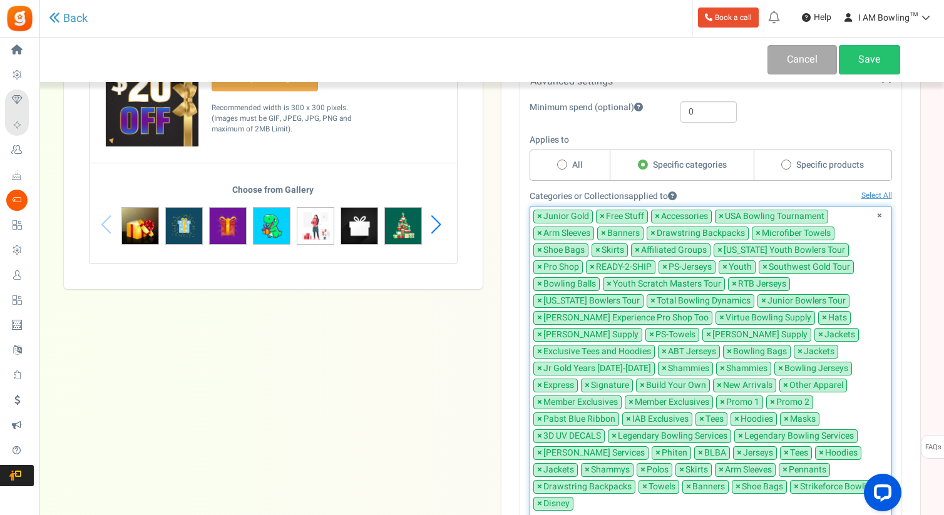
click at [538, 267] on span "×" at bounding box center [539, 267] width 5 height 13
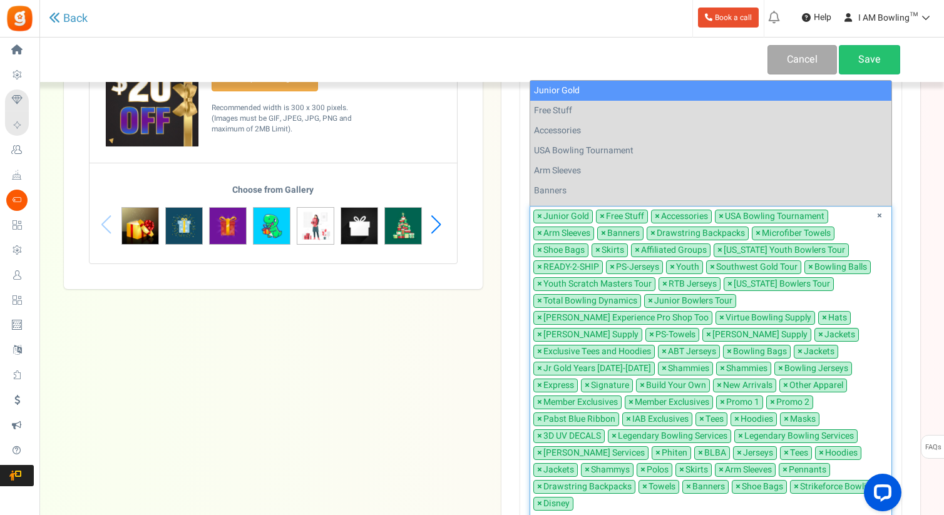
click at [727, 351] on span "×" at bounding box center [729, 352] width 5 height 13
click at [542, 413] on span "×" at bounding box center [539, 419] width 5 height 13
click at [794, 481] on span "×" at bounding box center [796, 487] width 5 height 13
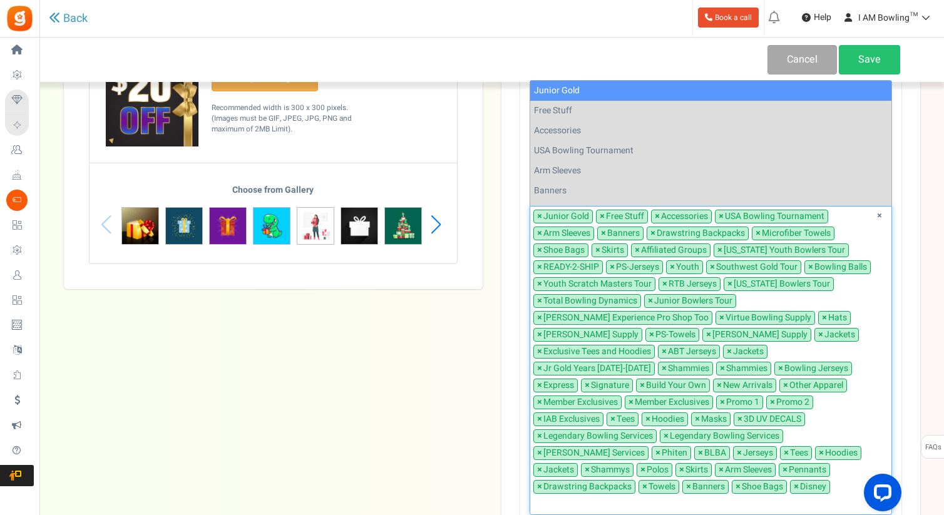
click at [794, 481] on span "×" at bounding box center [796, 487] width 5 height 13
click at [655, 447] on span "×" at bounding box center [657, 453] width 5 height 13
click at [808, 267] on span "×" at bounding box center [810, 267] width 5 height 13
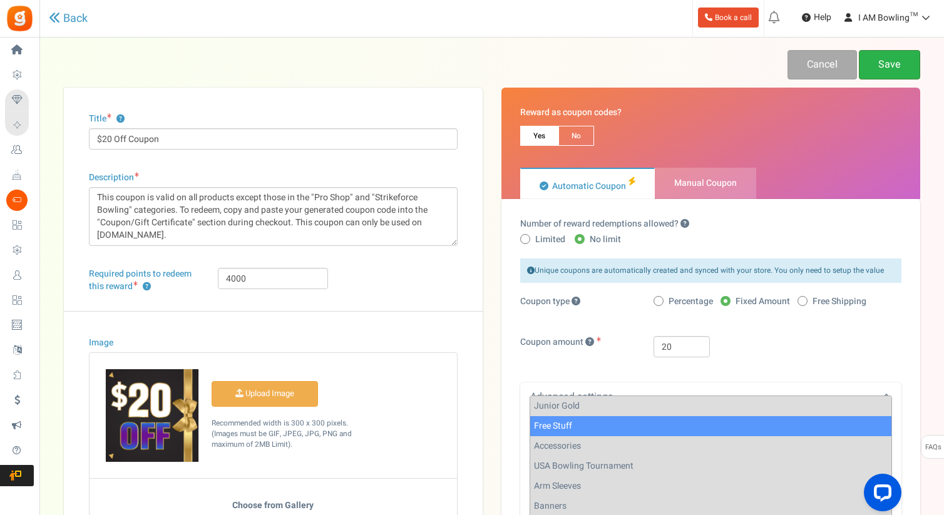
scroll to position [410, 0]
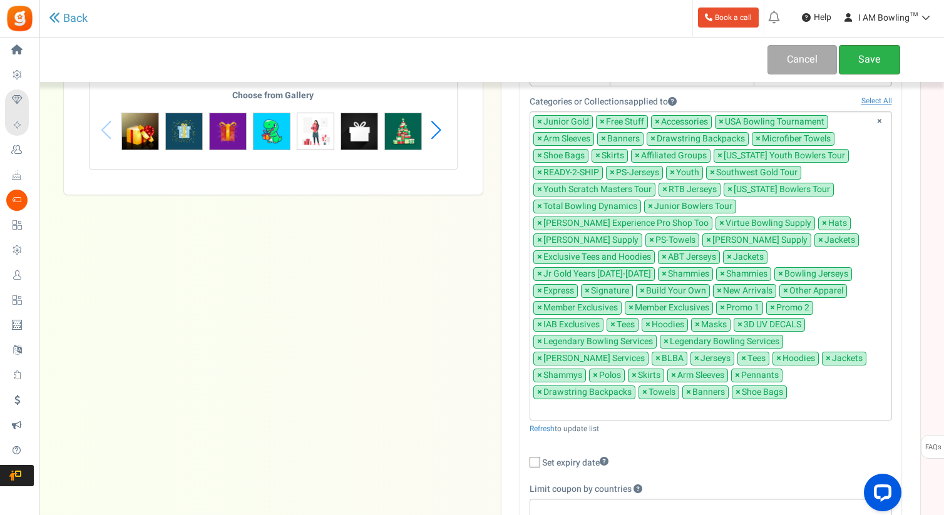
click at [878, 64] on link "Save" at bounding box center [869, 59] width 61 height 29
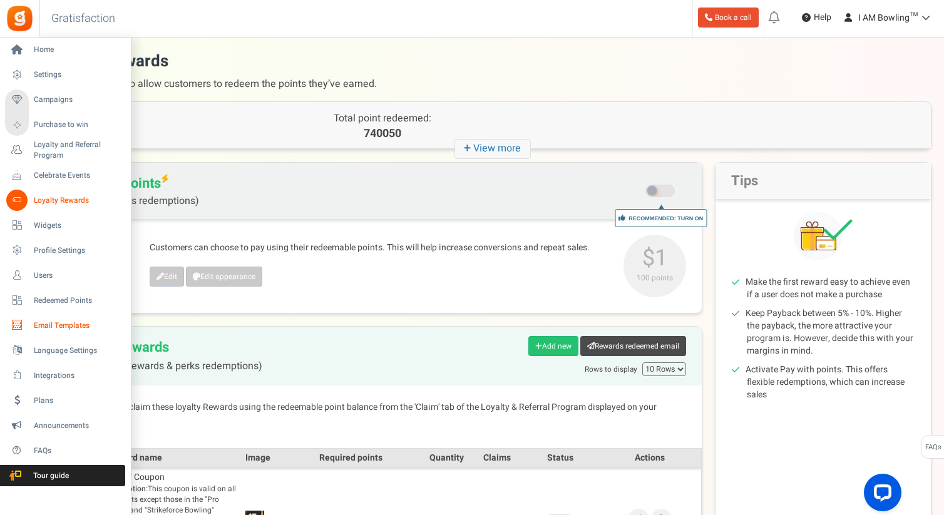
click at [55, 324] on span "Email Templates" at bounding box center [78, 325] width 88 height 11
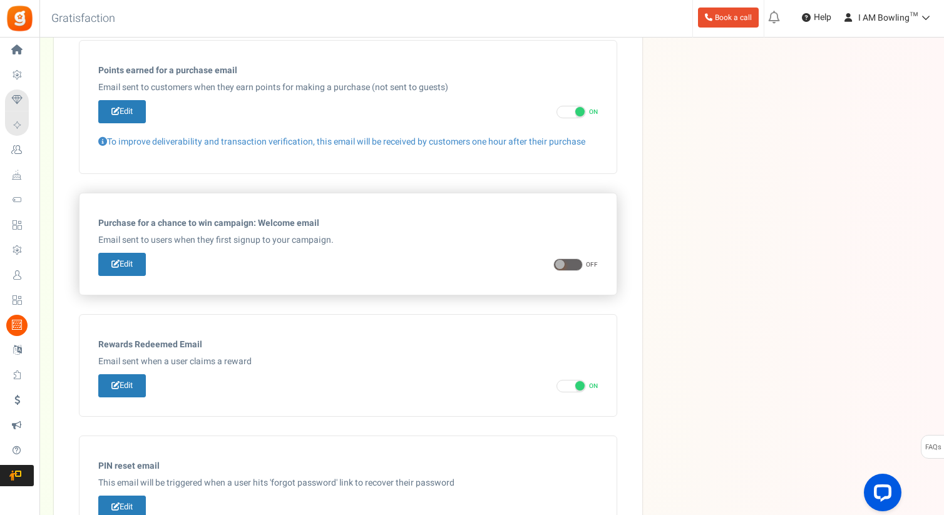
scroll to position [512, 0]
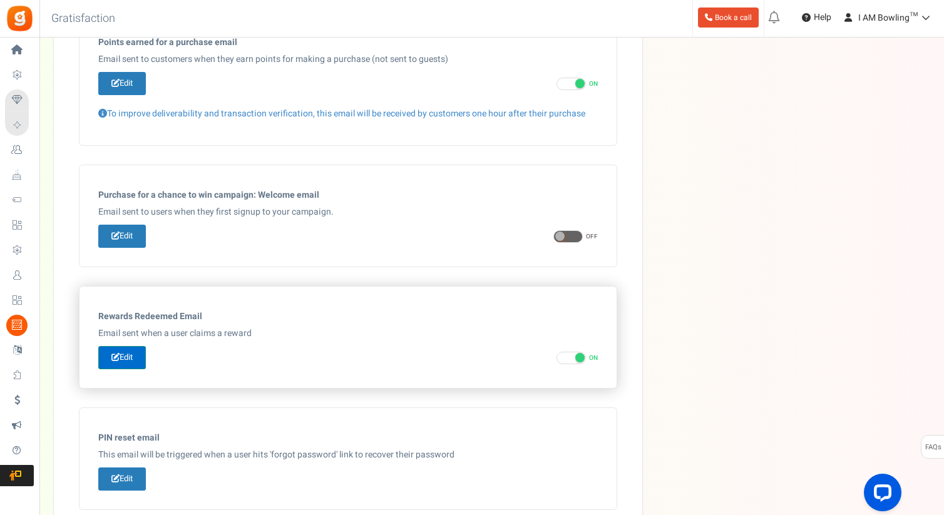
click at [124, 356] on link "Edit" at bounding box center [122, 357] width 48 height 23
type input "You successfully redeemed a [[Reward Title]]!"
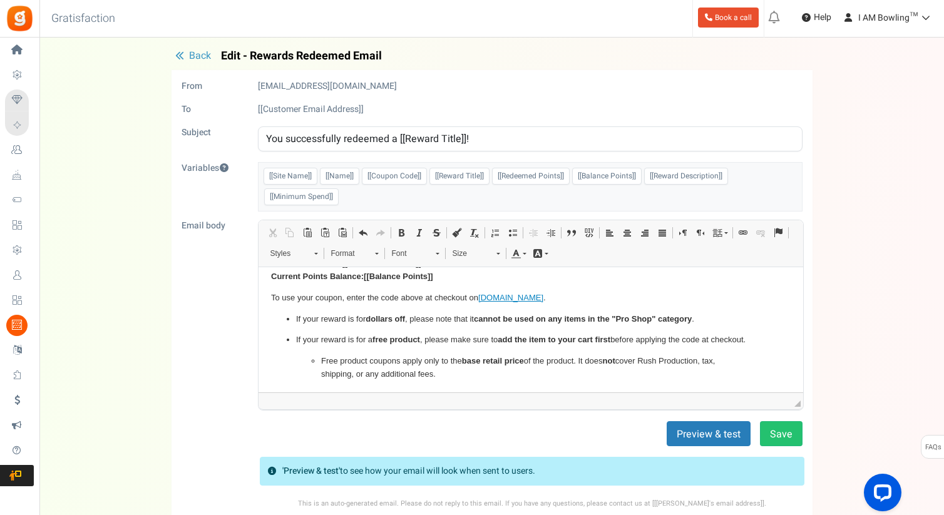
scroll to position [92, 0]
click at [663, 320] on strong "cannot be used on any items in the "Pro Shop" category" at bounding box center [582, 317] width 218 height 9
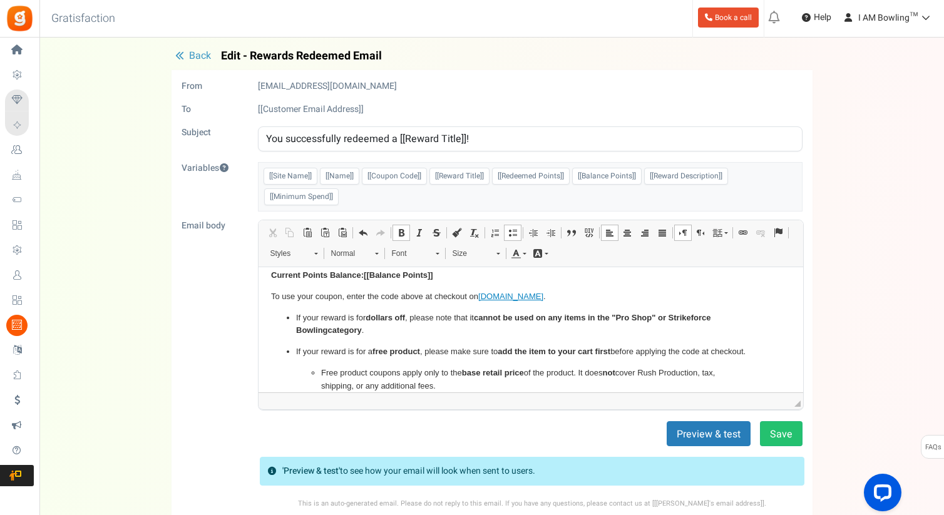
click at [329, 334] on p "If your reward is for dollars off , please note that it cannot be used on any i…" at bounding box center [529, 325] width 469 height 26
click at [673, 322] on strong "cannot be used on any items in the "Pro Shop" or Strikeforce Bowling categories" at bounding box center [502, 324] width 415 height 23
click at [754, 315] on p "If your reward is for dollars off , please note that it cannot be used on any i…" at bounding box center [529, 325] width 469 height 26
click at [374, 332] on p "If your reward is for dollars off , please note that it cannot be used on any i…" at bounding box center [529, 325] width 469 height 26
click at [776, 434] on button "Save" at bounding box center [781, 433] width 43 height 25
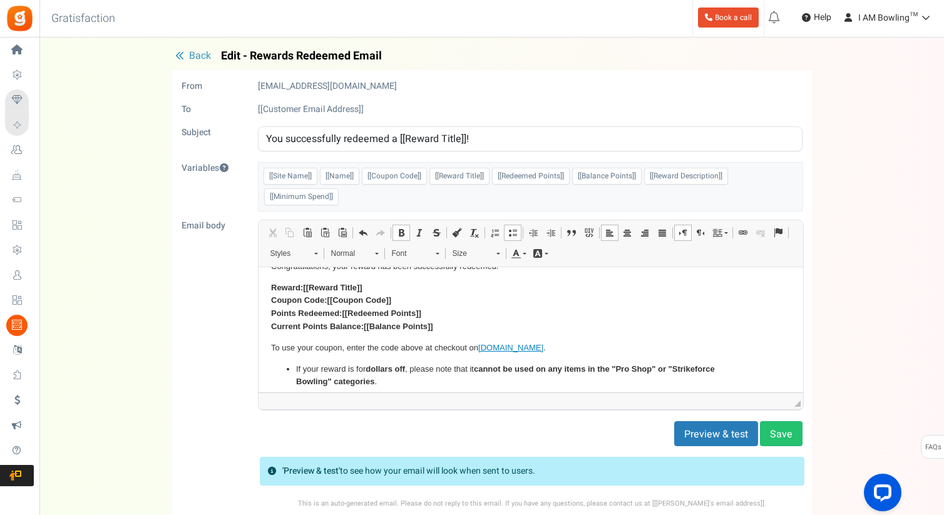
scroll to position [0, 0]
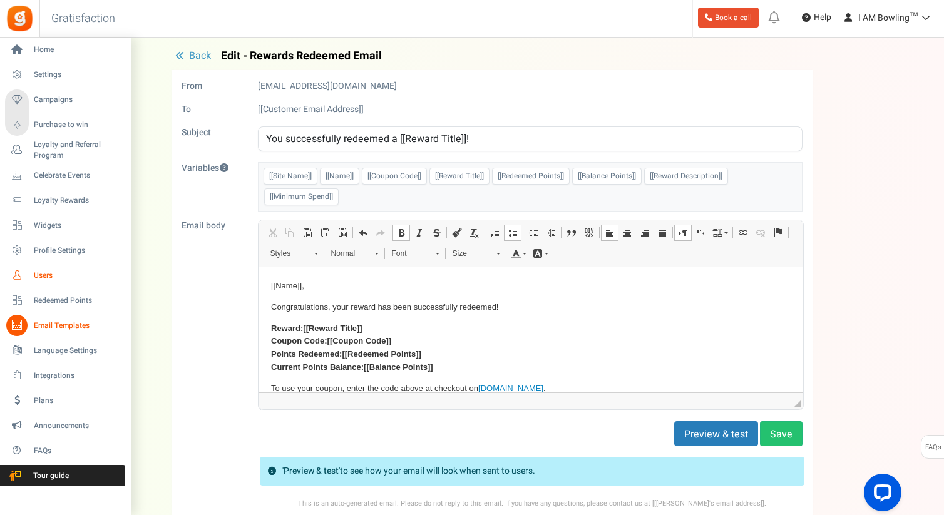
click at [59, 279] on span "Users" at bounding box center [78, 275] width 88 height 11
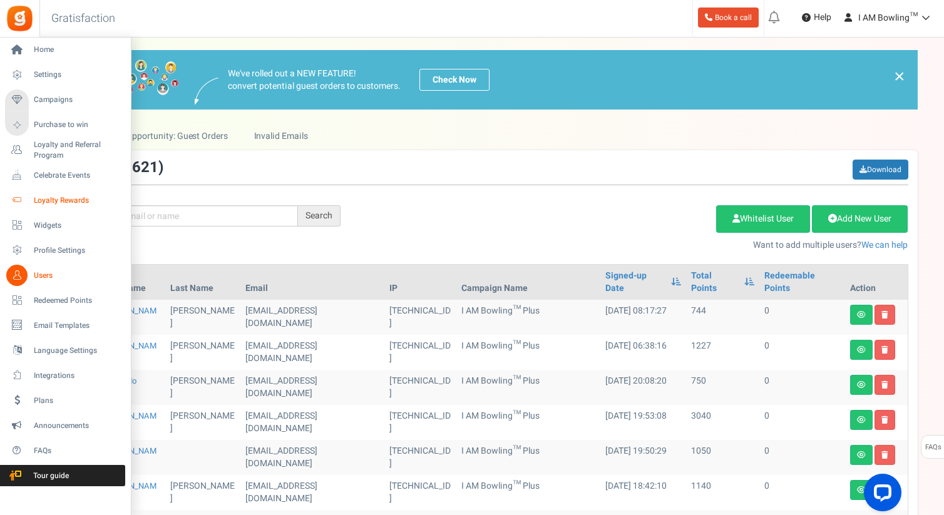
click at [66, 198] on span "Loyalty Rewards" at bounding box center [78, 200] width 88 height 11
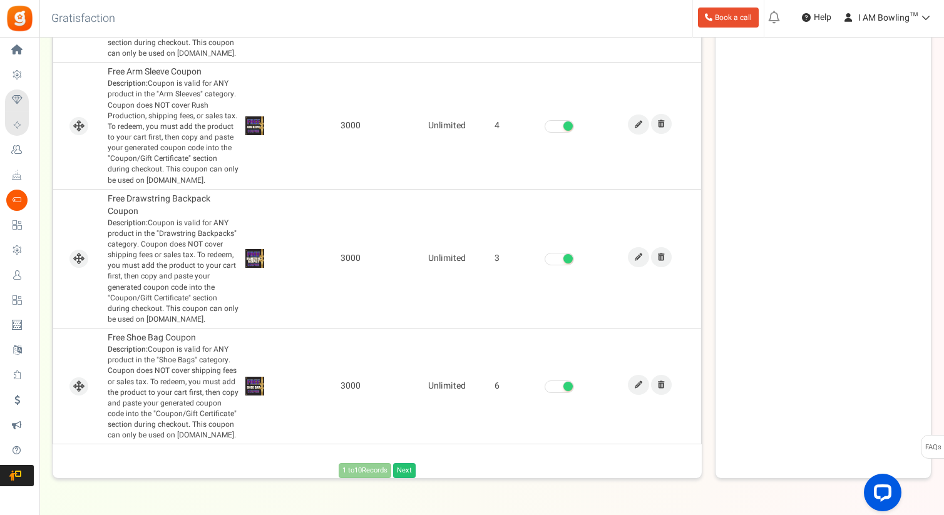
scroll to position [1194, 0]
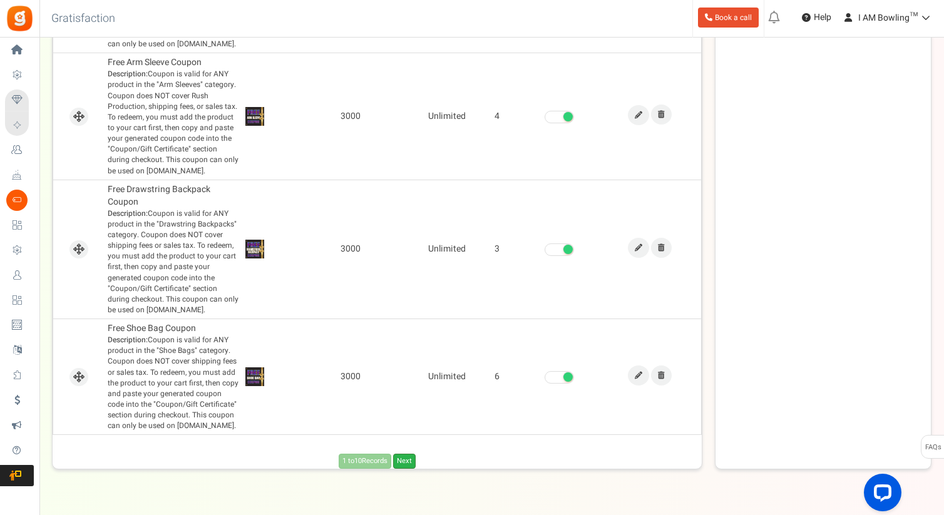
click at [408, 459] on link "Next" at bounding box center [404, 461] width 23 height 15
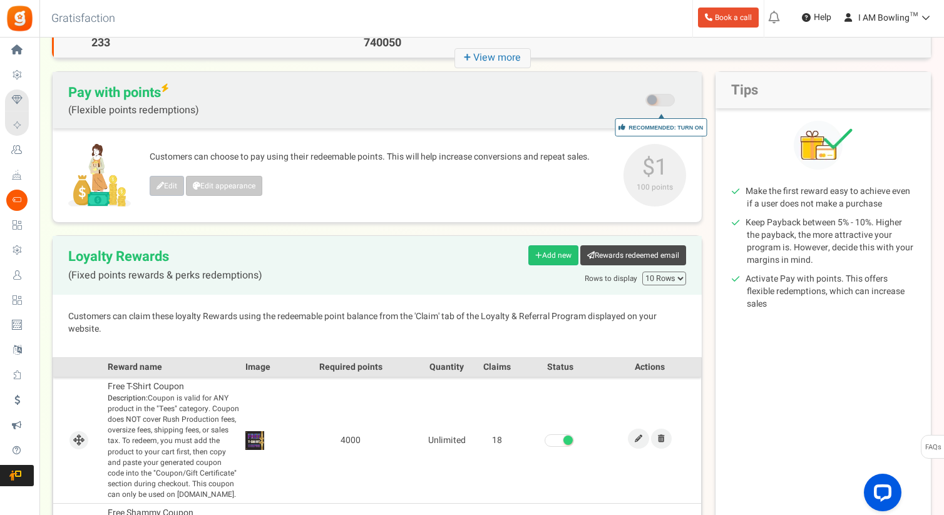
scroll to position [90, 0]
